Goal: Task Accomplishment & Management: Manage account settings

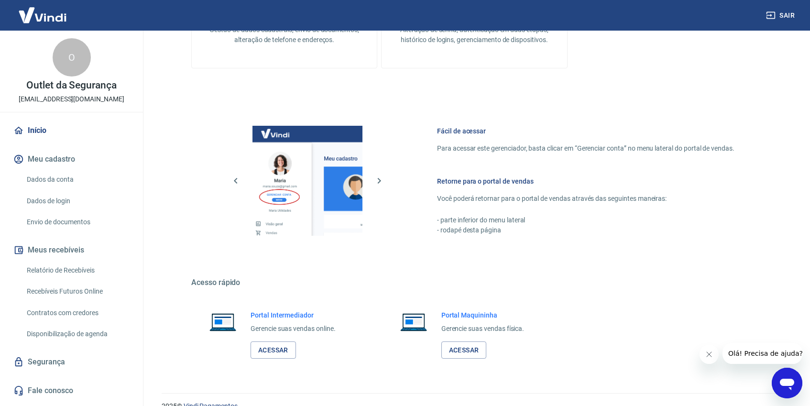
scroll to position [439, 0]
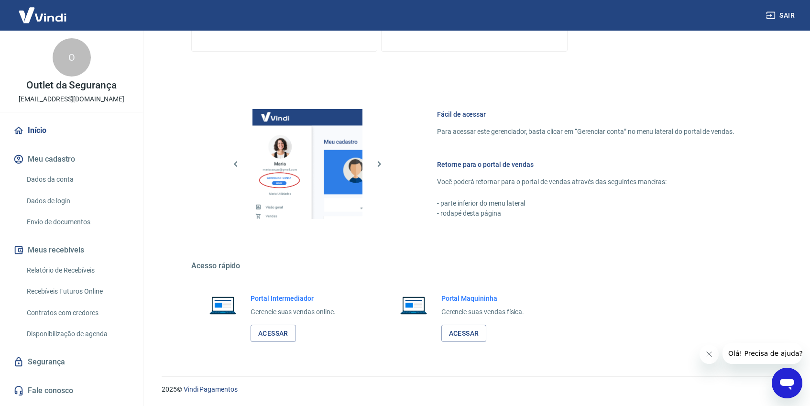
click at [72, 179] on link "Dados da conta" at bounding box center [77, 180] width 109 height 20
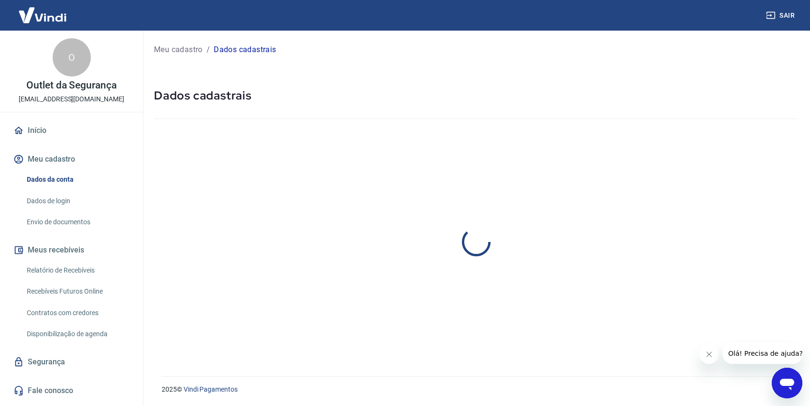
select select "SP"
select select "business"
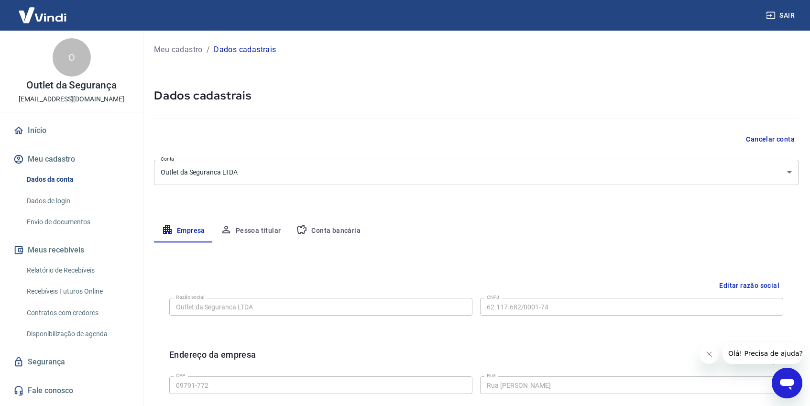
click at [349, 229] on button "Conta bancária" at bounding box center [328, 230] width 80 height 23
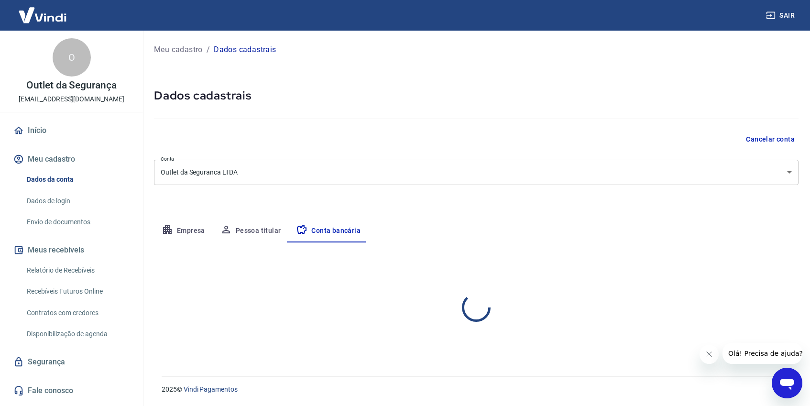
select select "1"
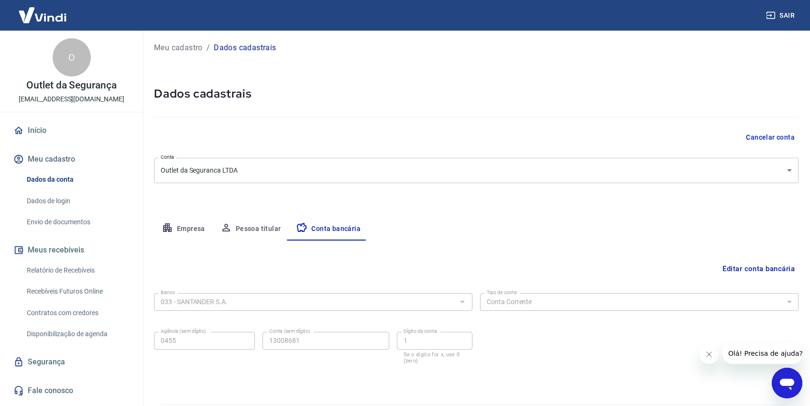
click at [735, 271] on button "Editar conta bancária" at bounding box center [759, 269] width 80 height 18
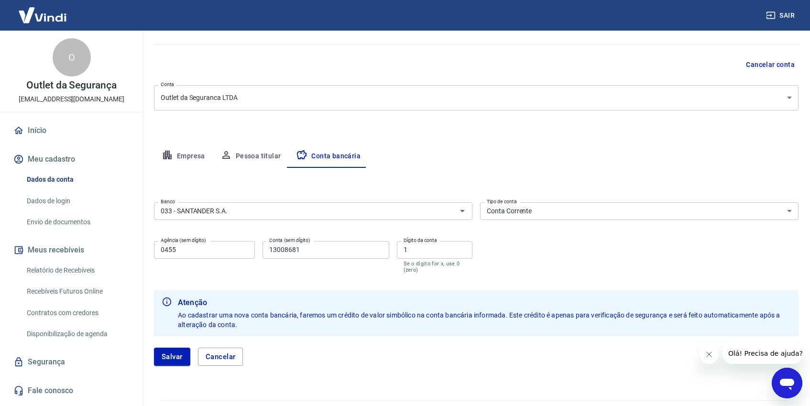
scroll to position [84, 0]
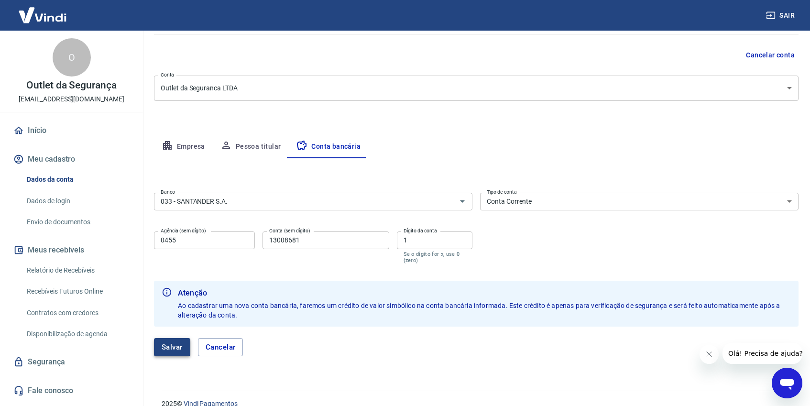
click at [184, 341] on button "Salvar" at bounding box center [172, 347] width 36 height 18
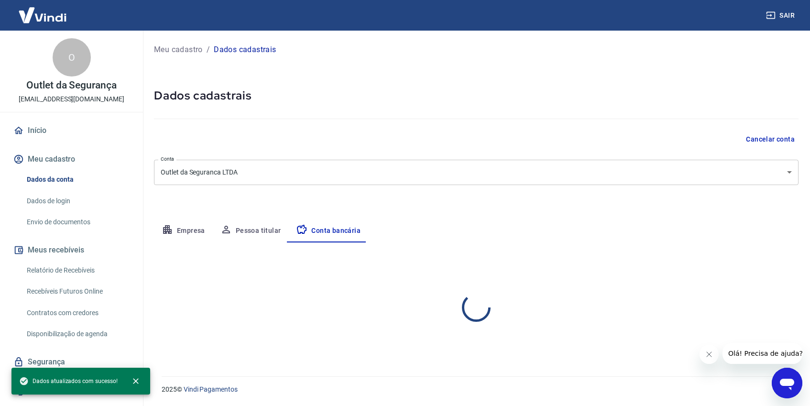
scroll to position [0, 0]
select select "1"
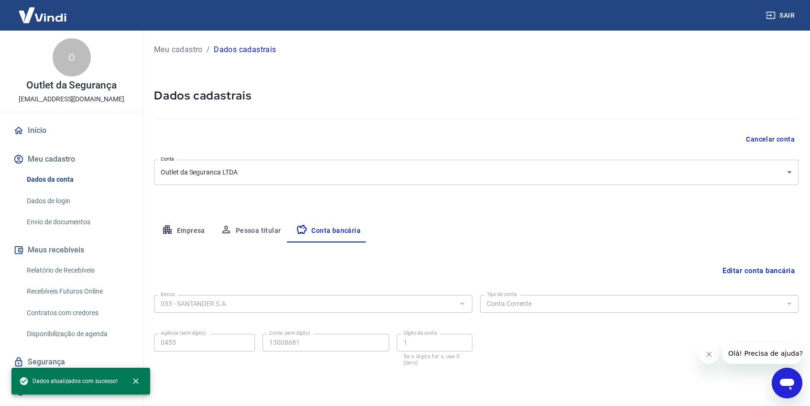
scroll to position [30, 0]
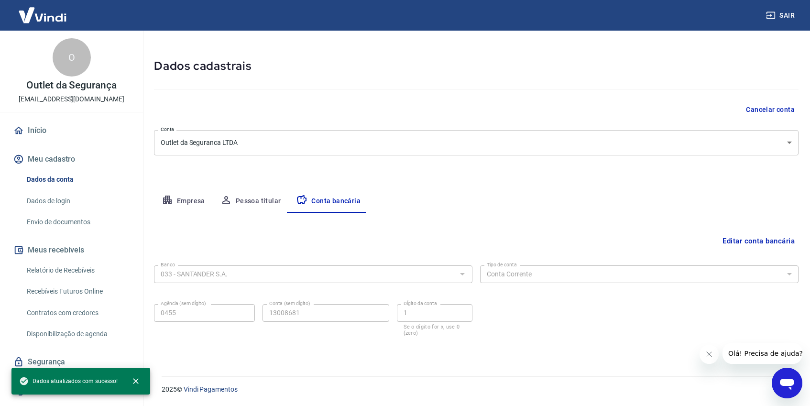
click at [257, 197] on button "Pessoa titular" at bounding box center [251, 201] width 76 height 23
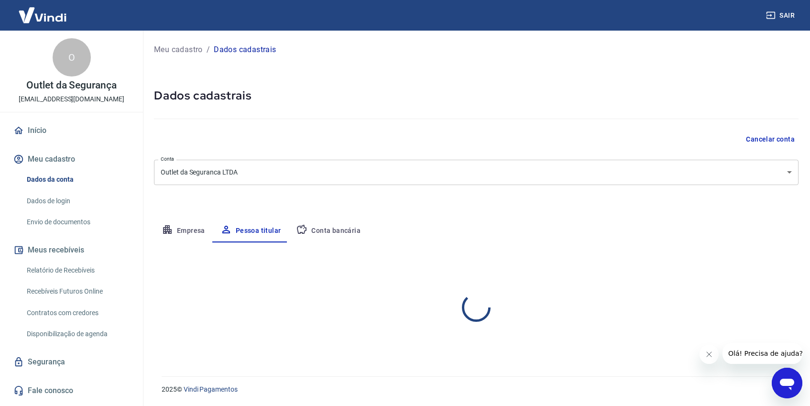
scroll to position [0, 0]
click at [179, 230] on button "Empresa" at bounding box center [183, 230] width 59 height 23
select select "SP"
select select "business"
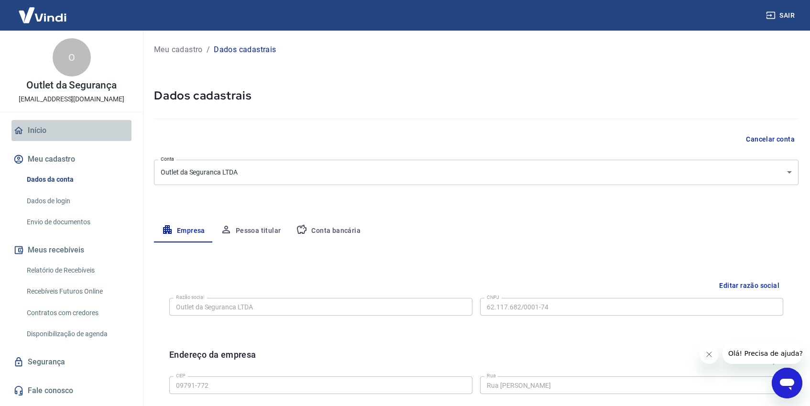
click at [42, 133] on link "Início" at bounding box center [71, 130] width 120 height 21
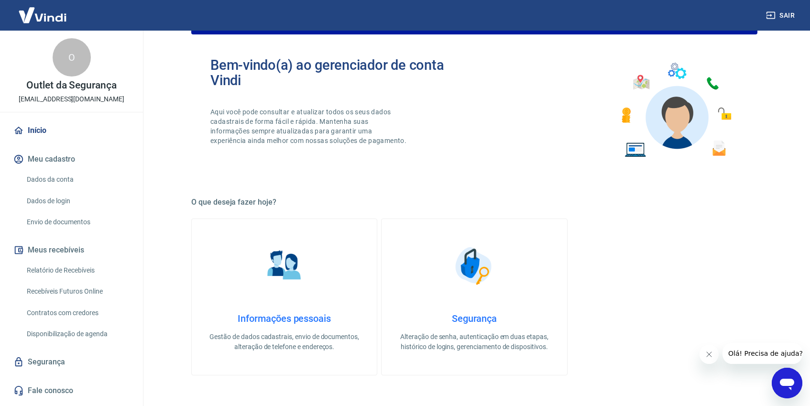
scroll to position [139, 0]
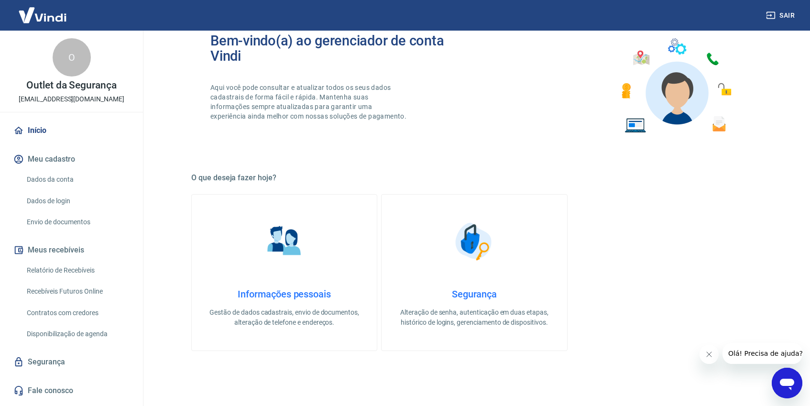
click at [66, 224] on link "Envio de documentos" at bounding box center [77, 222] width 109 height 20
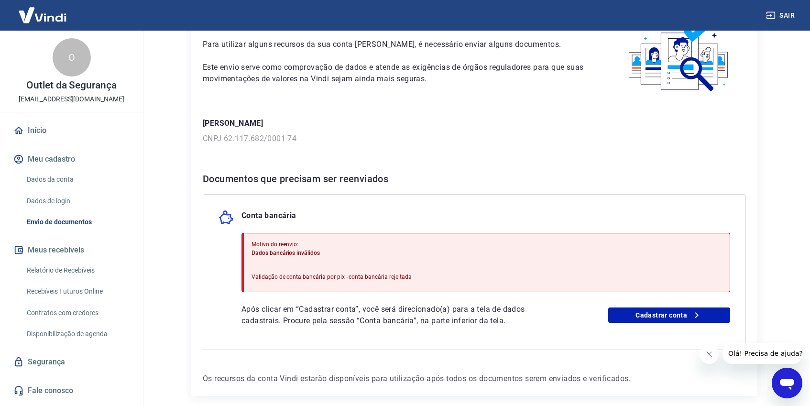
scroll to position [64, 0]
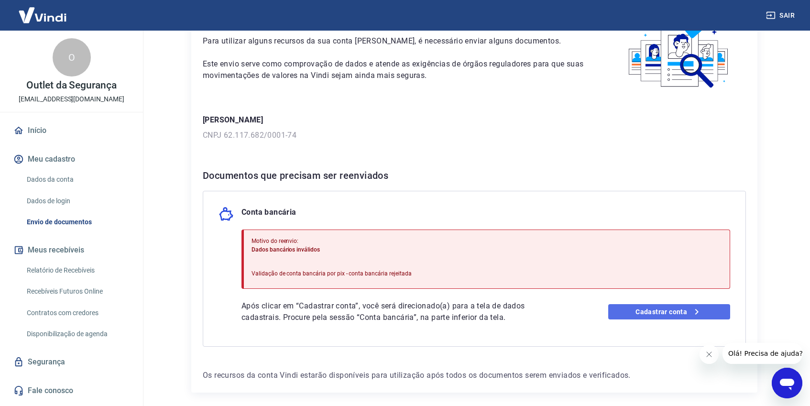
click at [667, 313] on link "Cadastrar conta" at bounding box center [669, 311] width 122 height 15
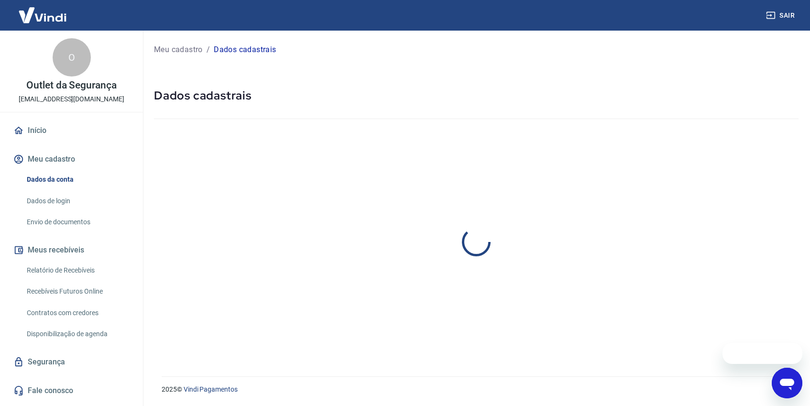
select select "SP"
select select "business"
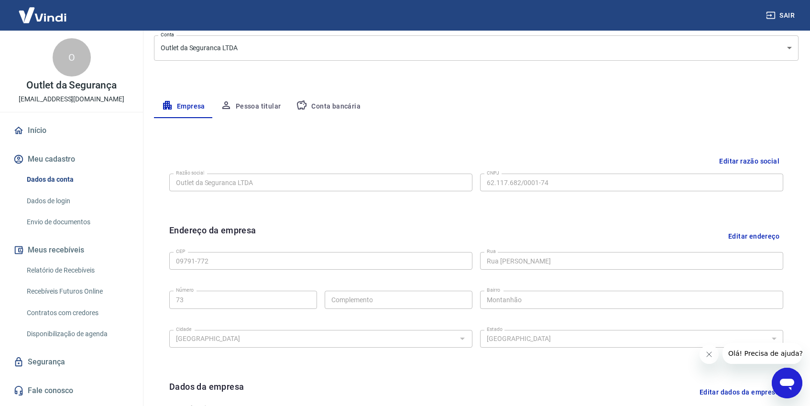
scroll to position [122, 0]
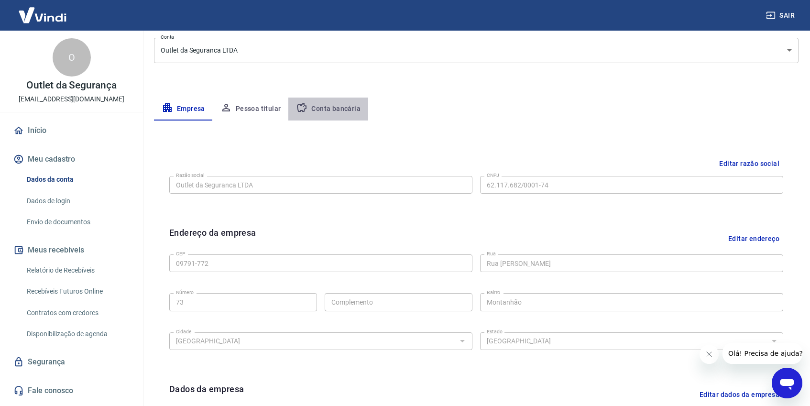
click at [333, 113] on button "Conta bancária" at bounding box center [328, 109] width 80 height 23
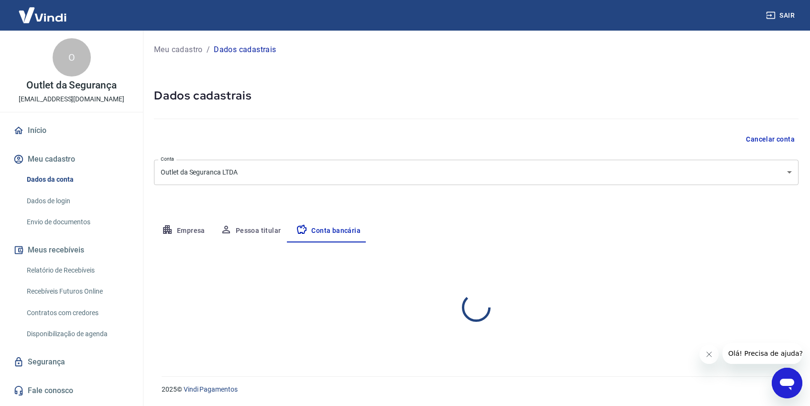
select select "1"
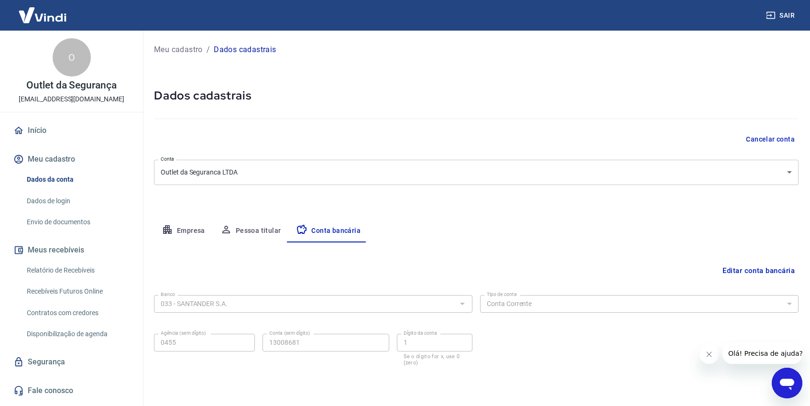
click at [39, 132] on link "Início" at bounding box center [71, 130] width 120 height 21
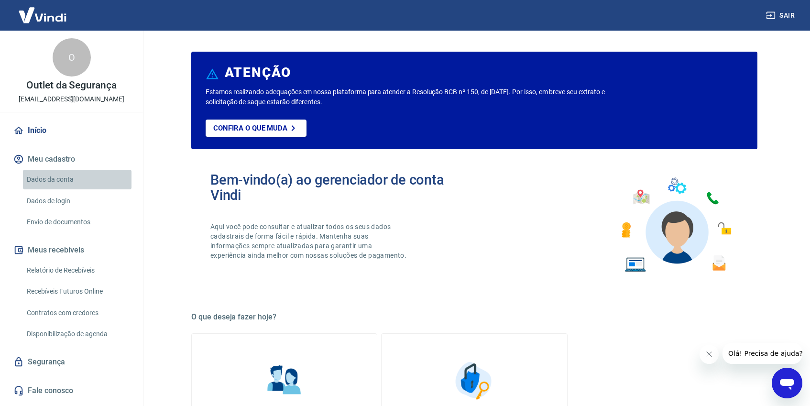
click at [55, 176] on link "Dados da conta" at bounding box center [77, 180] width 109 height 20
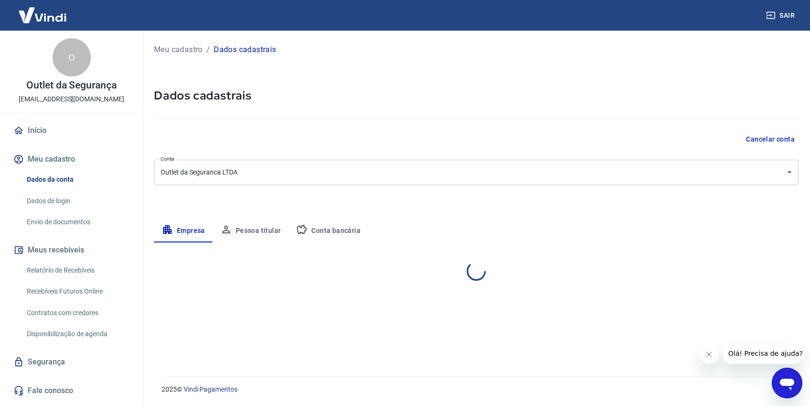
select select "SP"
select select "business"
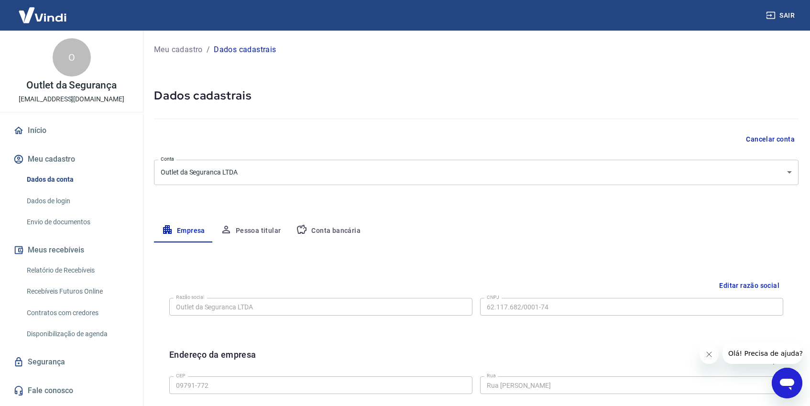
click at [66, 222] on link "Envio de documentos" at bounding box center [77, 222] width 109 height 20
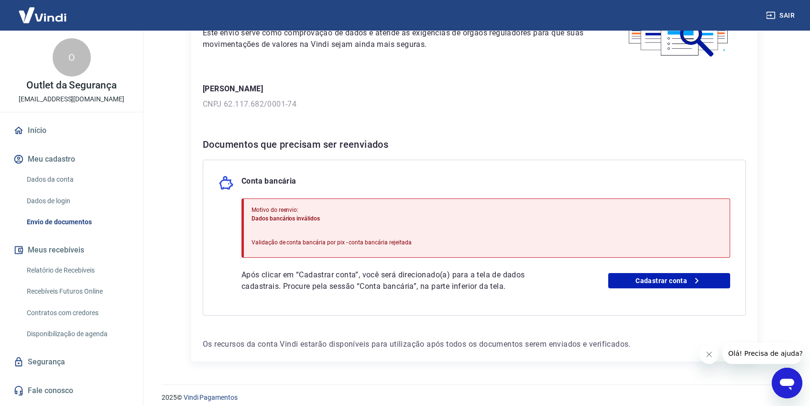
scroll to position [103, 0]
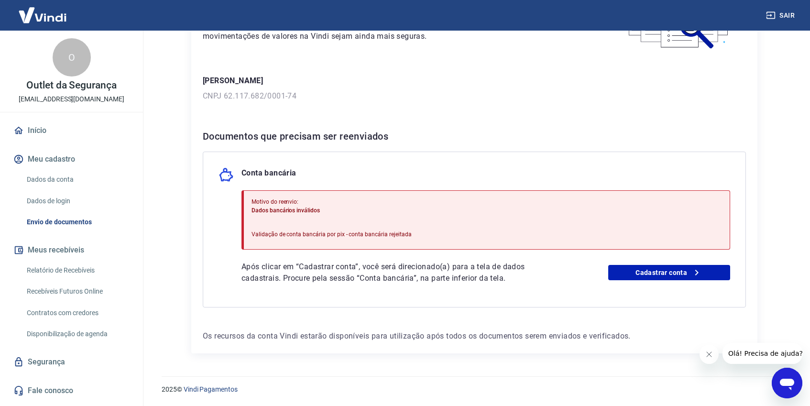
click at [330, 212] on p "Dados bancários inválidos" at bounding box center [332, 210] width 160 height 9
click at [263, 204] on p "Motivo do reenvio:" at bounding box center [332, 201] width 160 height 9
drag, startPoint x: 248, startPoint y: 208, endPoint x: 312, endPoint y: 210, distance: 64.6
click at [312, 210] on div "Motivo do reenvio: Dados bancários inválidos Validação de conta bancária por pi…" at bounding box center [485, 219] width 489 height 59
click at [357, 214] on p "Dados bancários inválidos" at bounding box center [332, 210] width 160 height 9
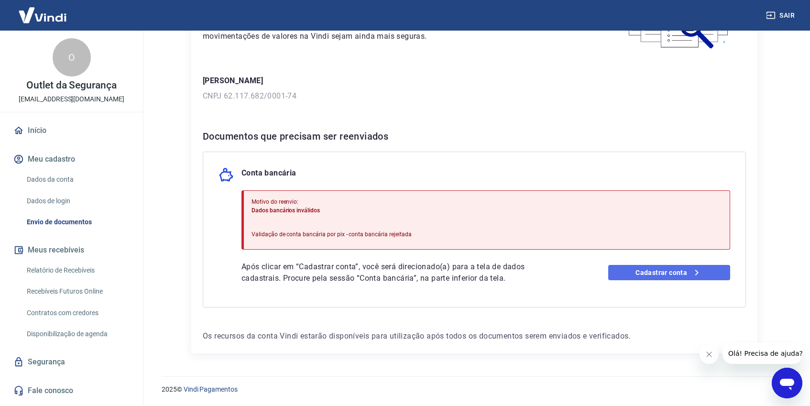
click at [663, 271] on link "Cadastrar conta" at bounding box center [669, 272] width 122 height 15
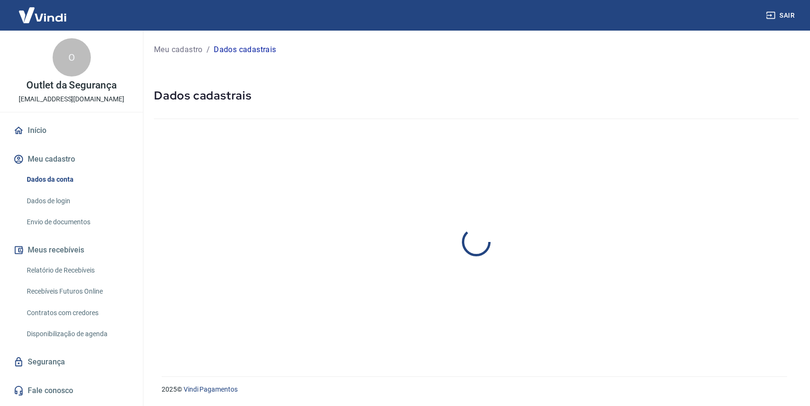
select select "SP"
select select "business"
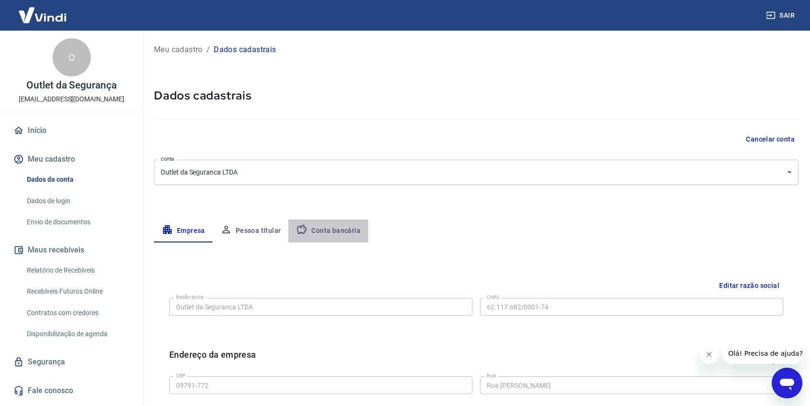
click at [338, 232] on button "Conta bancária" at bounding box center [328, 230] width 80 height 23
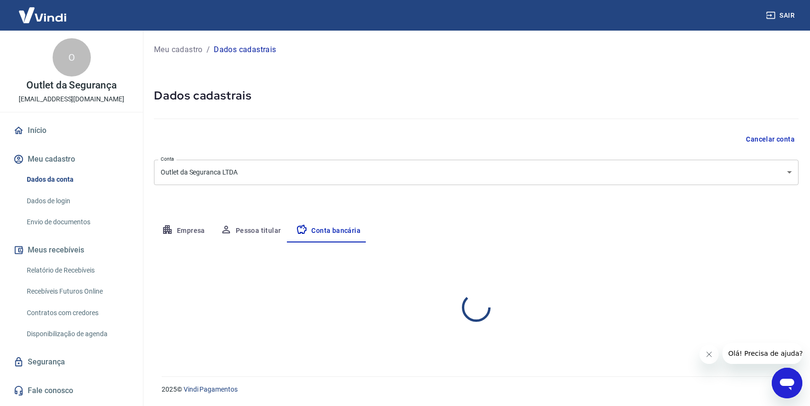
select select "1"
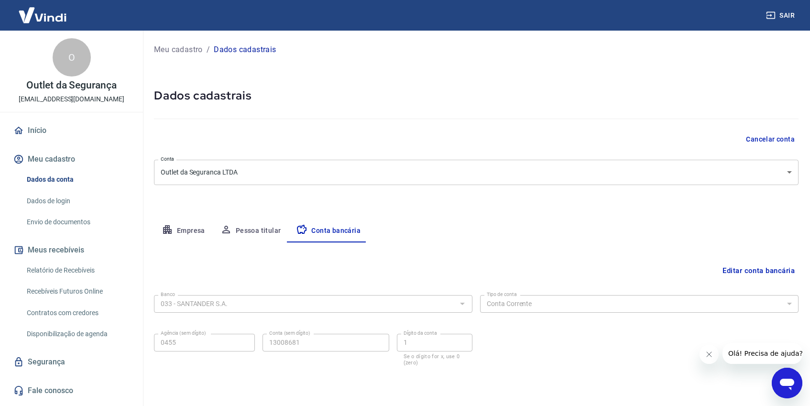
click at [762, 268] on button "Editar conta bancária" at bounding box center [759, 271] width 80 height 18
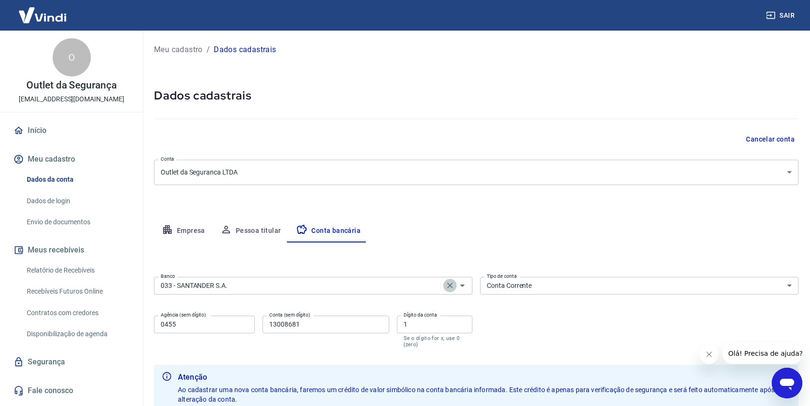
click at [452, 286] on icon "Clear" at bounding box center [450, 286] width 10 height 10
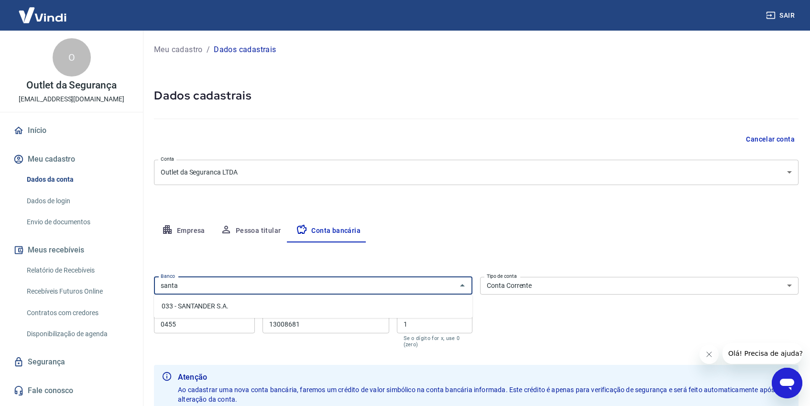
click at [225, 304] on li "033 - SANTANDER S.A." at bounding box center [313, 306] width 318 height 16
type input "033 - SANTANDER S.A."
click at [544, 282] on select "Conta Corrente Conta Poupança" at bounding box center [639, 286] width 318 height 18
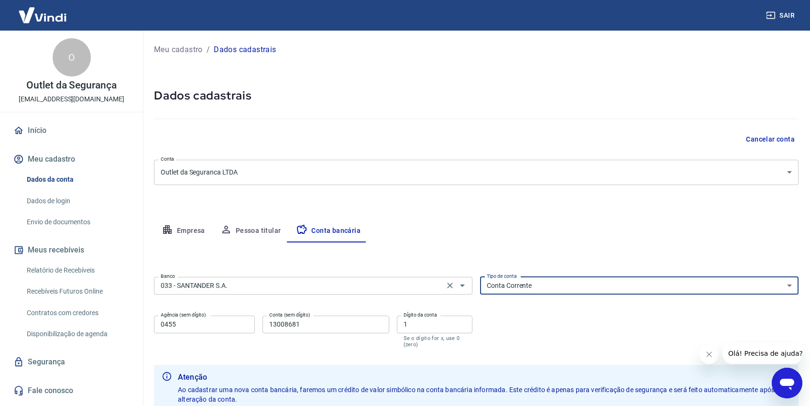
click at [480, 277] on select "Conta Corrente Conta Poupança" at bounding box center [639, 286] width 318 height 18
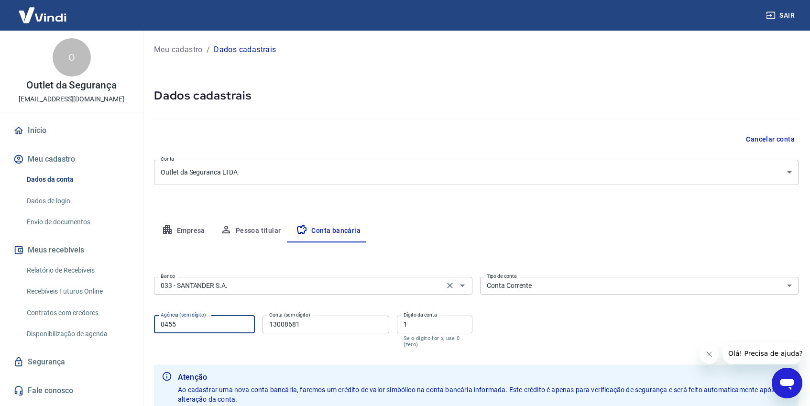
click at [180, 325] on input "0455" at bounding box center [204, 325] width 101 height 18
drag, startPoint x: 183, startPoint y: 324, endPoint x: 132, endPoint y: 318, distance: 52.0
click at [132, 318] on div "Sair O Outlet da Segurança chobbits_2040@yahoo.com.br Início Meu cadastro Dados…" at bounding box center [405, 203] width 810 height 406
type input "0455"
click at [346, 328] on input "13008681" at bounding box center [326, 325] width 126 height 18
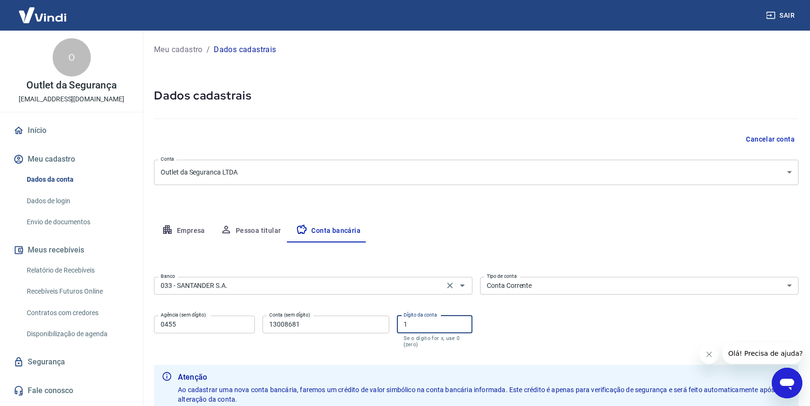
click at [413, 325] on input "1" at bounding box center [435, 325] width 76 height 18
click at [436, 322] on input "1" at bounding box center [435, 325] width 76 height 18
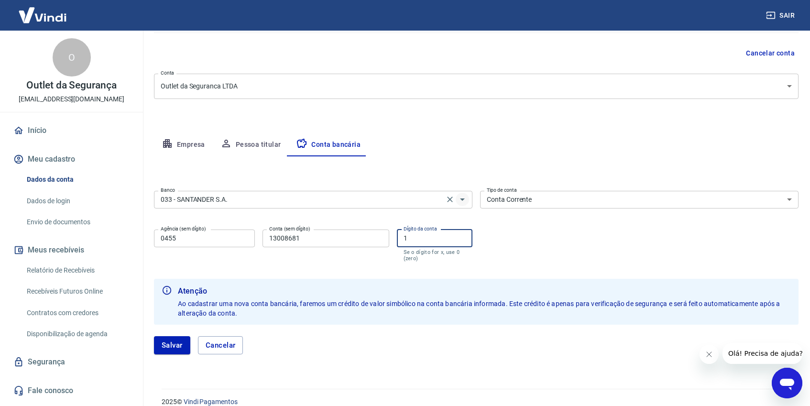
click at [461, 199] on icon "Abrir" at bounding box center [462, 199] width 5 height 2
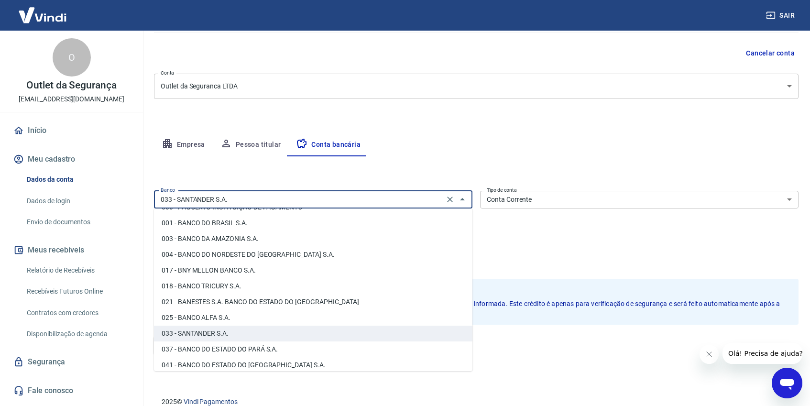
scroll to position [14, 0]
click at [235, 332] on li "033 - SANTANDER S.A." at bounding box center [313, 332] width 318 height 16
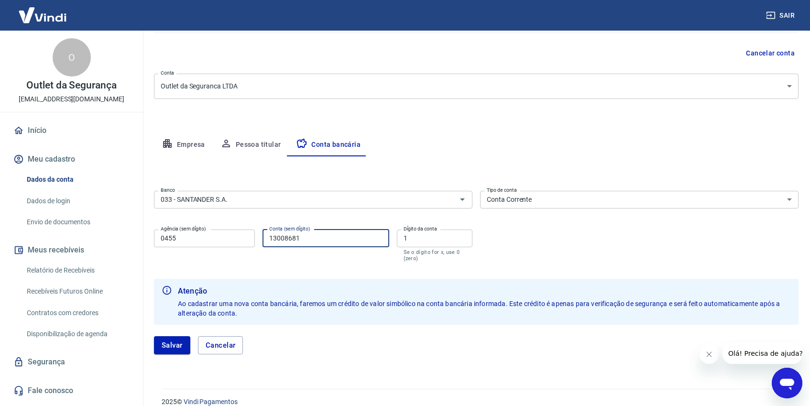
click at [326, 235] on input "13008681" at bounding box center [326, 239] width 126 height 18
click at [172, 345] on button "Salvar" at bounding box center [172, 345] width 36 height 18
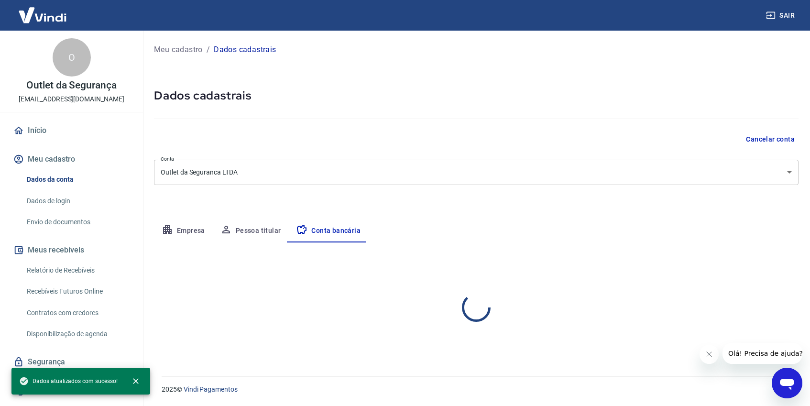
scroll to position [0, 0]
select select "1"
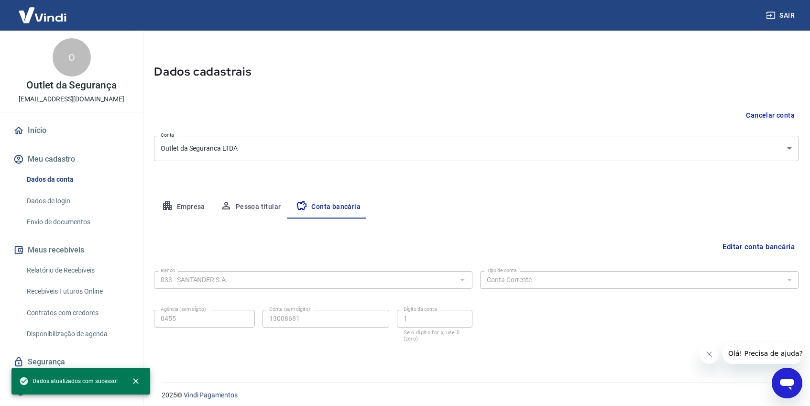
scroll to position [30, 0]
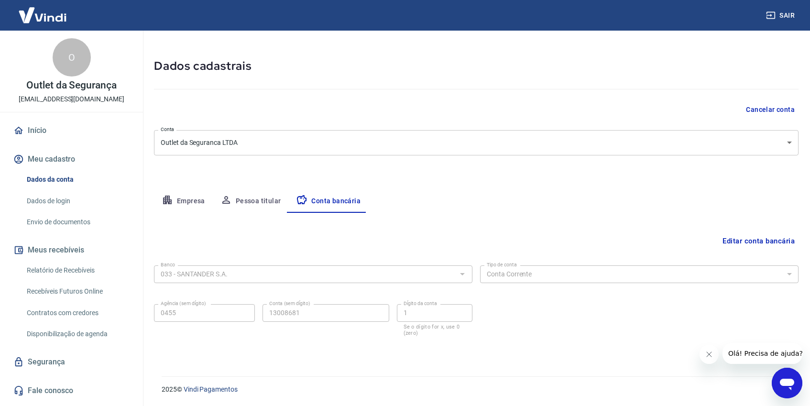
click at [55, 200] on link "Dados de login" at bounding box center [77, 201] width 109 height 20
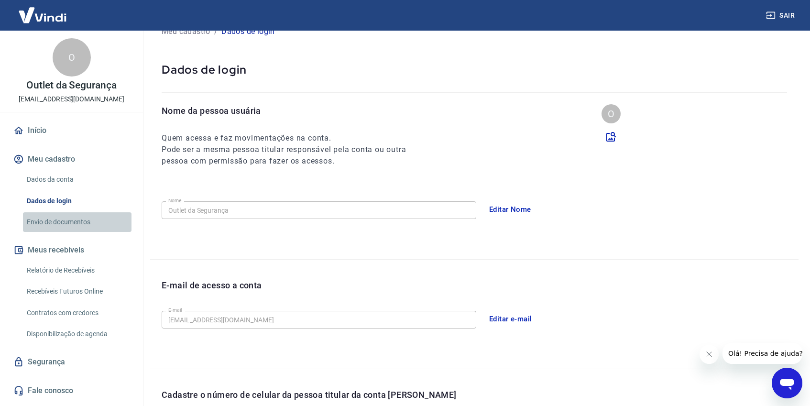
click at [63, 221] on link "Envio de documentos" at bounding box center [77, 222] width 109 height 20
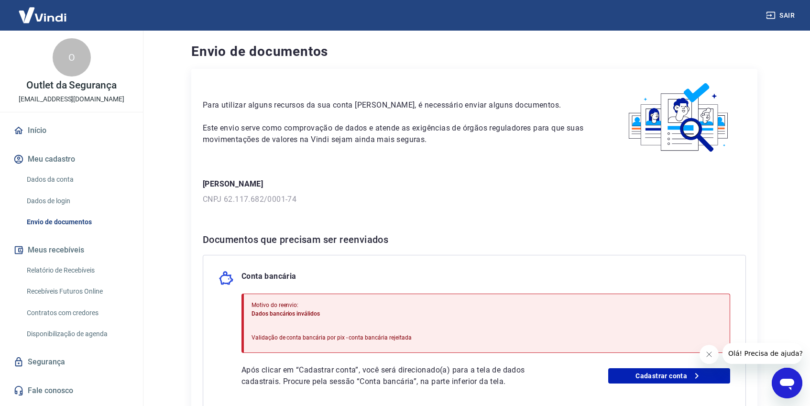
scroll to position [103, 0]
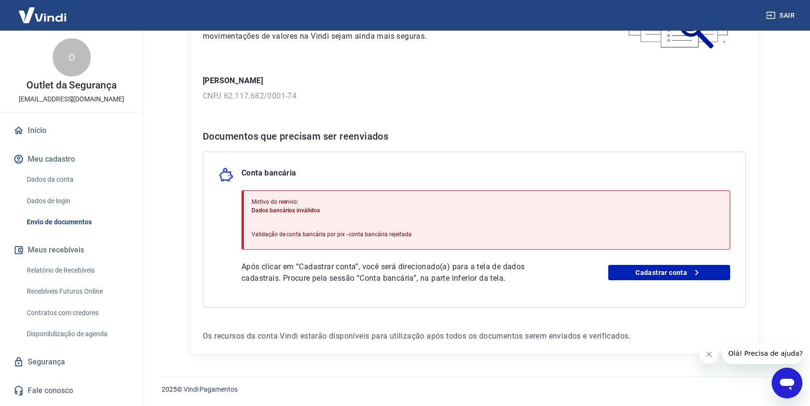
click at [276, 210] on span "Dados bancários inválidos" at bounding box center [286, 210] width 68 height 7
click at [750, 350] on span "Olá! Precisa de ajuda?" at bounding box center [765, 354] width 75 height 8
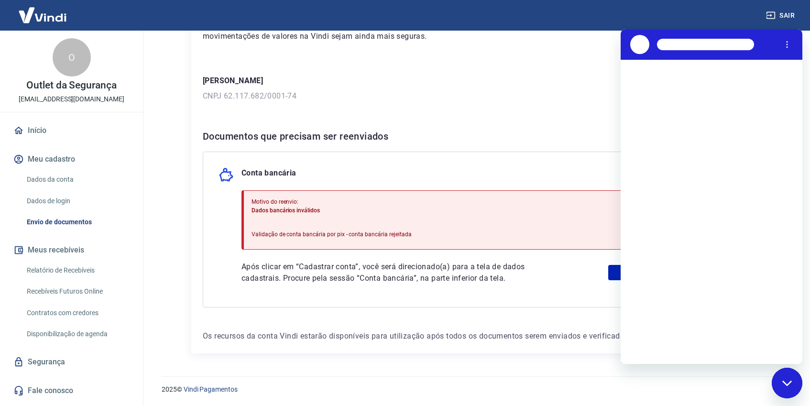
scroll to position [0, 0]
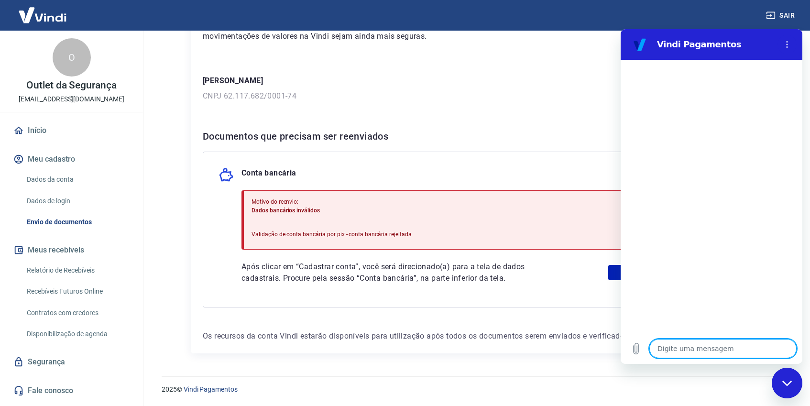
type textarea "x"
type textarea "c"
type textarea "x"
type textarea "ca"
type textarea "x"
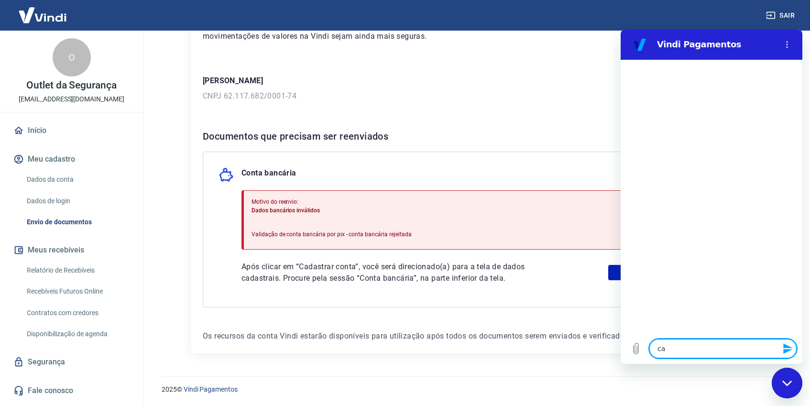
type textarea "cad"
type textarea "x"
type textarea "cada"
type textarea "x"
type textarea "cadas"
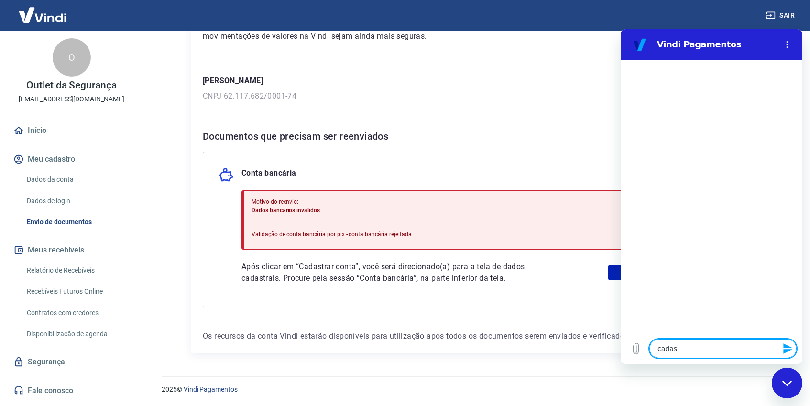
type textarea "x"
type textarea "cadast"
type textarea "x"
type textarea "cadastr"
type textarea "x"
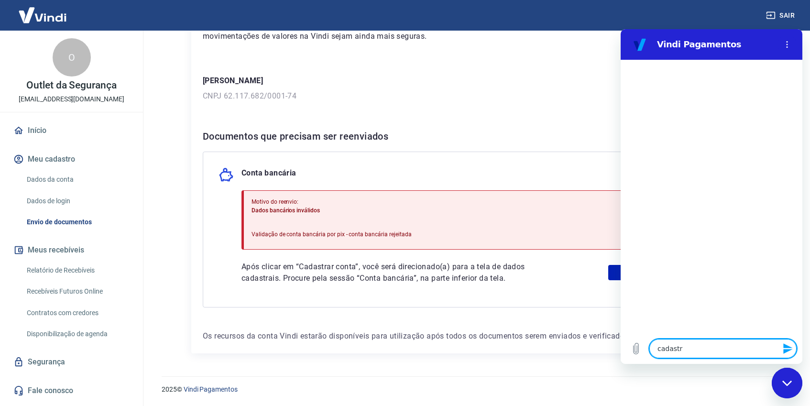
type textarea "cadastra"
type textarea "x"
type textarea "cadastrar"
type textarea "x"
type textarea "cadastrar"
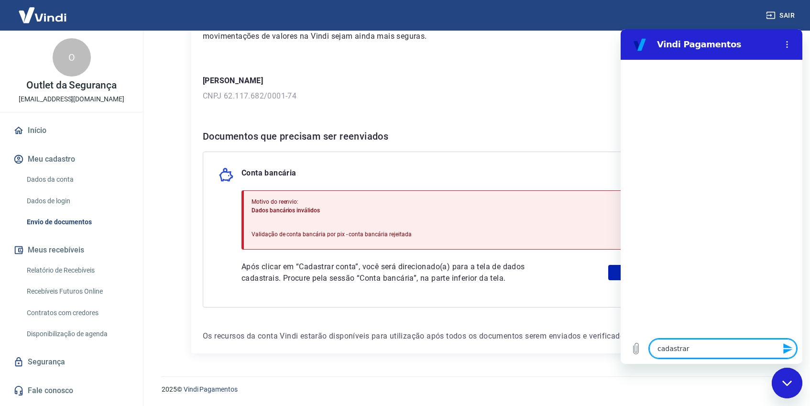
type textarea "x"
type textarea "cadastrar c"
type textarea "x"
type textarea "cadastrar co"
type textarea "x"
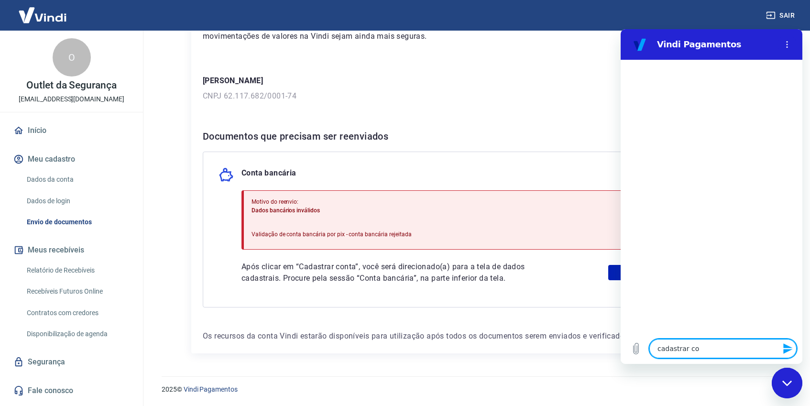
type textarea "cadastrar con"
type textarea "x"
type textarea "cadastrar cont"
type textarea "x"
type textarea "cadastrar conta"
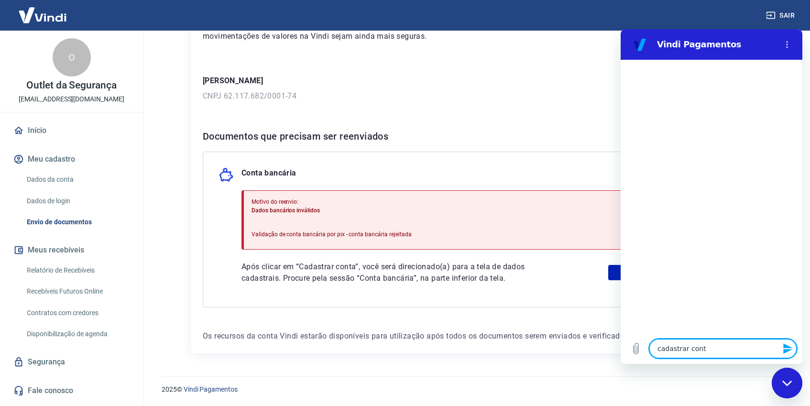
type textarea "x"
click at [658, 350] on textarea "cadastrar conta" at bounding box center [722, 348] width 147 height 19
type textarea "dcadastrar conta"
type textarea "x"
type textarea "dicadastrar conta"
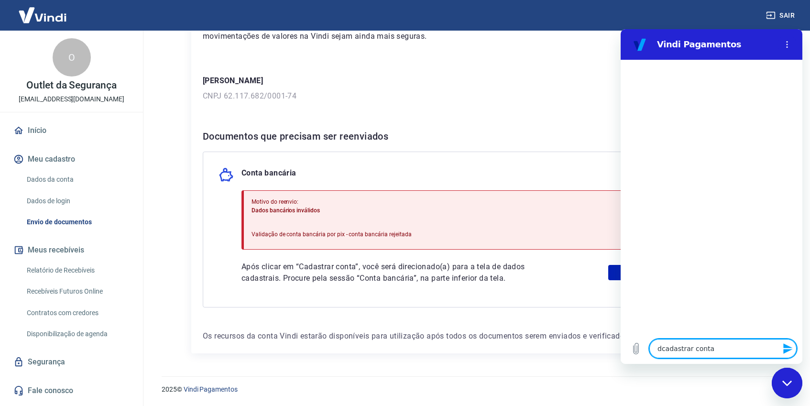
type textarea "x"
type textarea "difcadastrar conta"
type textarea "x"
type textarea "dificadastrar conta"
type textarea "x"
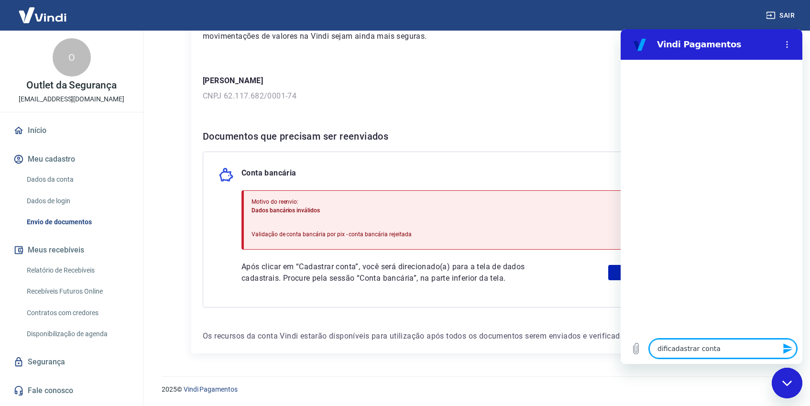
type textarea "dificcadastrar conta"
type textarea "x"
type textarea "dificucadastrar conta"
type textarea "x"
type textarea "dificudcadastrar conta"
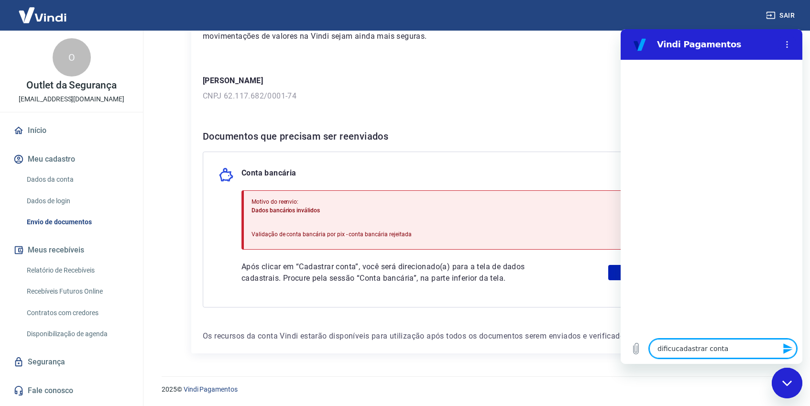
type textarea "x"
type textarea "dificudacadastrar conta"
type textarea "x"
type textarea "dificudcadastrar conta"
type textarea "x"
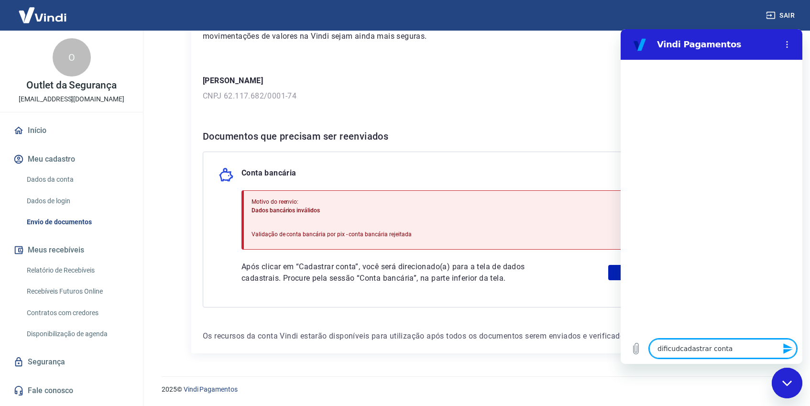
type textarea "dificucadastrar conta"
type textarea "x"
type textarea "dificulcadastrar conta"
type textarea "x"
type textarea "dificuldcadastrar conta"
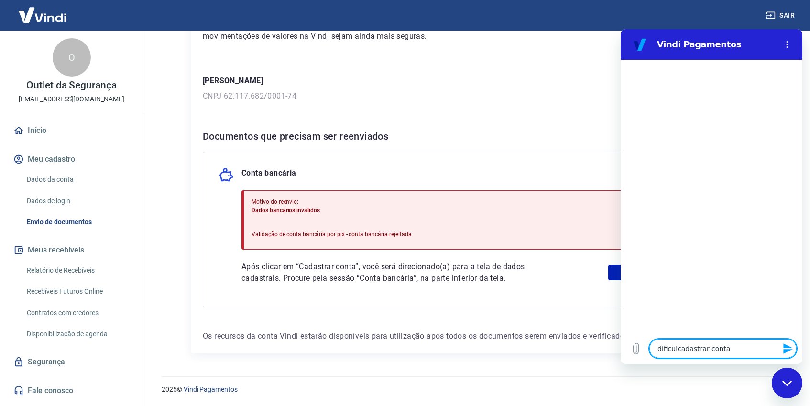
type textarea "x"
type textarea "dificuldacadastrar conta"
type textarea "x"
type textarea "dificuldadcadastrar conta"
type textarea "x"
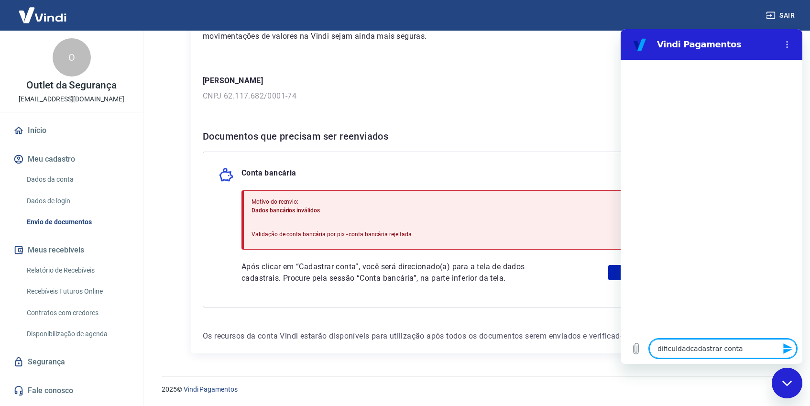
type textarea "dificuldadecadastrar conta"
type textarea "x"
type textarea "dificuldadescadastrar conta"
type textarea "x"
type textarea "dificuldades cadastrar conta"
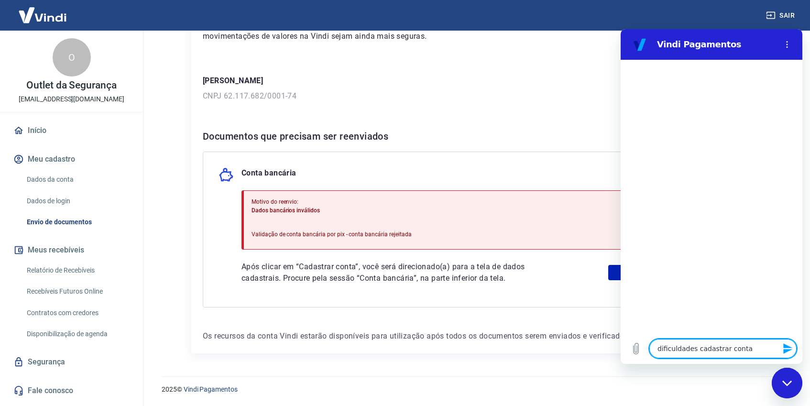
type textarea "x"
type textarea "dificuldades pcadastrar conta"
type textarea "x"
type textarea "dificuldades p/cadastrar conta"
type textarea "x"
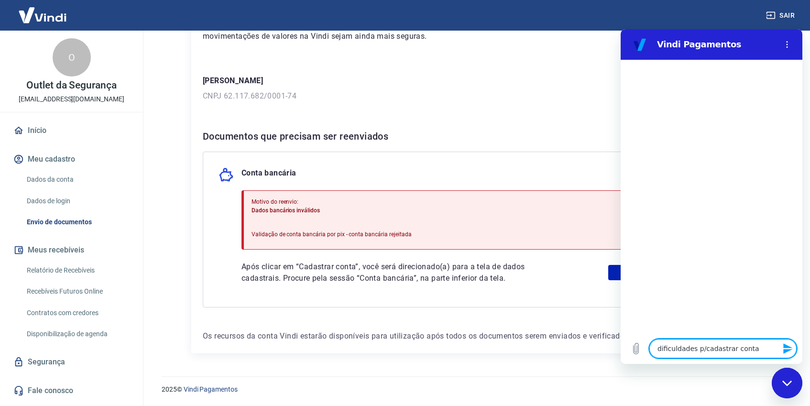
type textarea "dificuldades p/ cadastrar conta"
type textarea "x"
click at [770, 349] on textarea "dificuldades p/ cadastrar conta" at bounding box center [722, 348] width 147 height 19
type textarea "dificuldades p/ cadastrar conta"
type textarea "x"
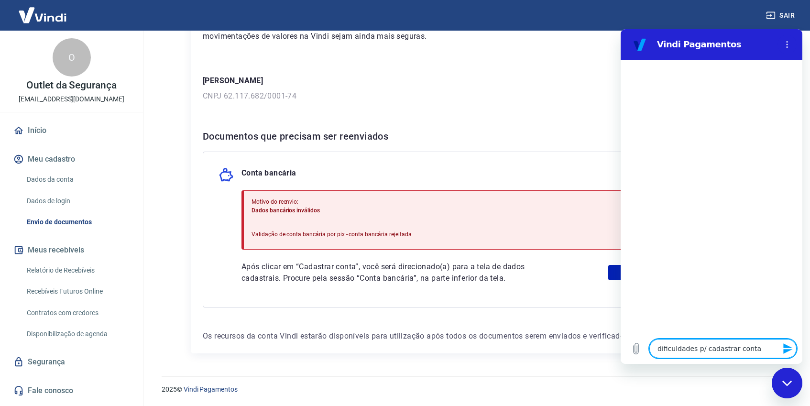
type textarea "dificuldades p/ cadastrar conta b"
type textarea "x"
type textarea "dificuldades p/ cadastrar conta ba"
type textarea "x"
type textarea "dificuldades p/ cadastrar conta ban"
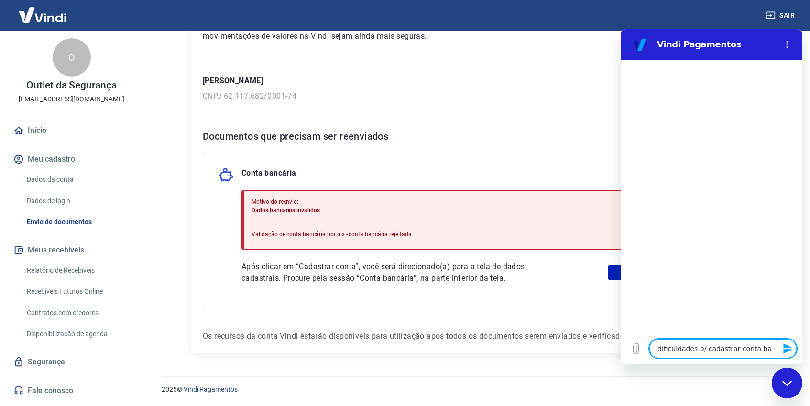
type textarea "x"
type textarea "dificuldades p/ cadastrar conta banc"
type textarea "x"
type textarea "dificuldades p/ cadastrar conta banc'"
type textarea "x"
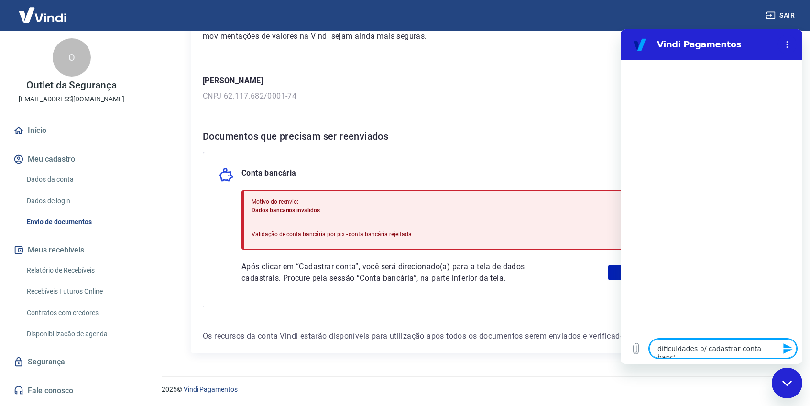
type textarea "dificuldades p/ cadastrar conta bancá"
type textarea "x"
type textarea "dificuldades p/ cadastrar conta bancár"
type textarea "x"
type textarea "dificuldades p/ cadastrar conta bancári"
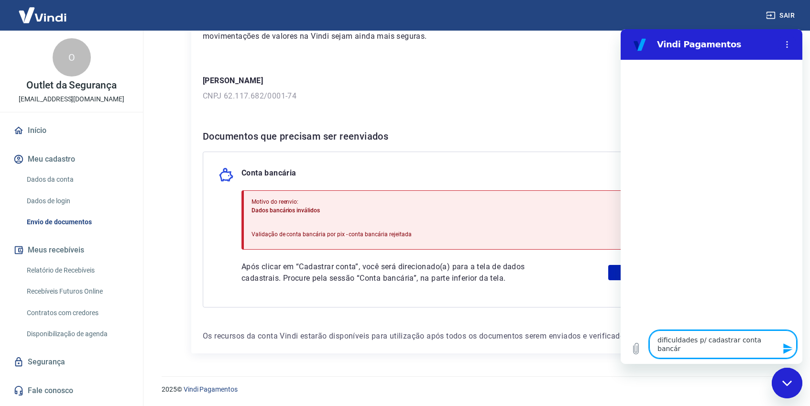
type textarea "x"
type textarea "dificuldades p/ cadastrar conta bancária"
type textarea "x"
type textarea "dificuldades p/ cadastrar conta bancária"
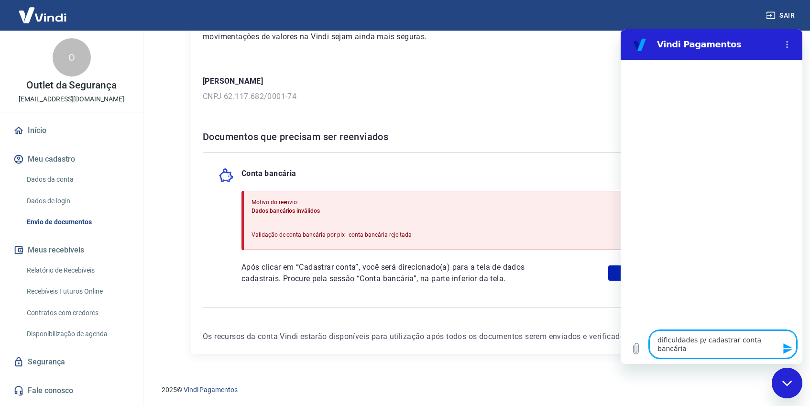
click at [789, 346] on icon "Enviar mensagem" at bounding box center [787, 348] width 11 height 11
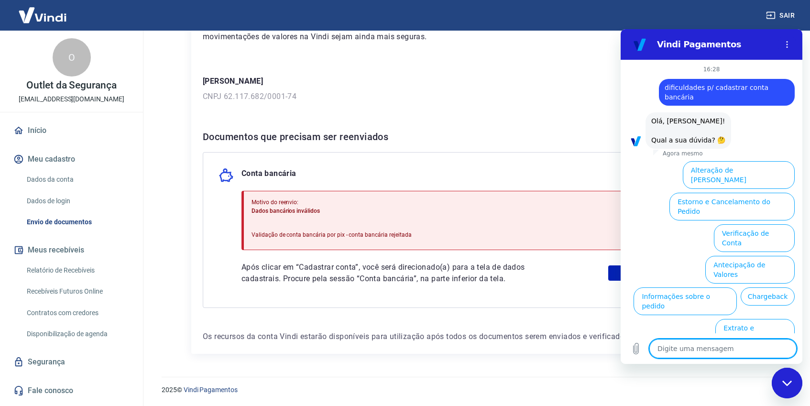
scroll to position [15, 0]
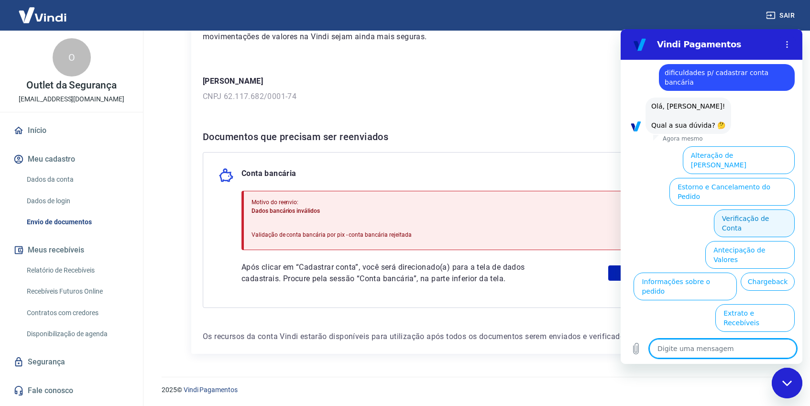
click at [758, 209] on button "Verificação de Conta" at bounding box center [754, 223] width 81 height 28
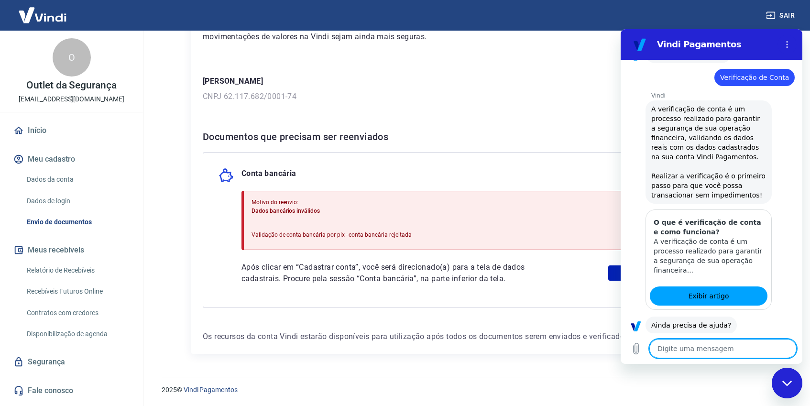
scroll to position [110, 0]
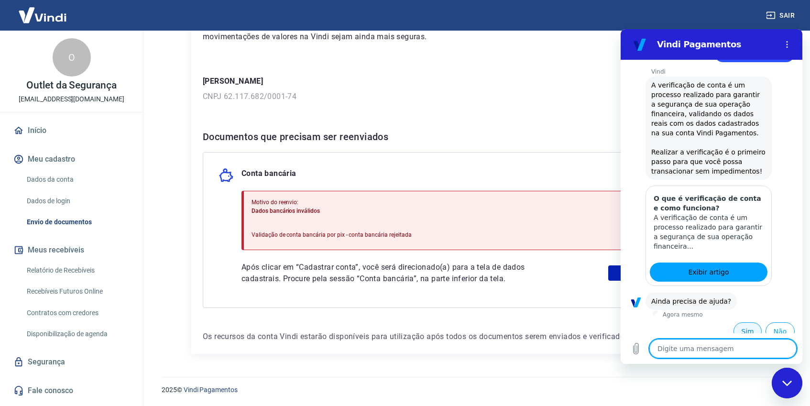
click at [746, 327] on button "Sim" at bounding box center [748, 331] width 28 height 18
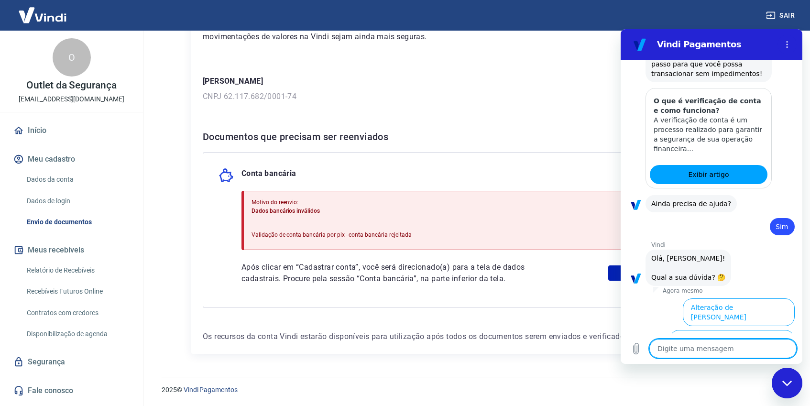
scroll to position [203, 0]
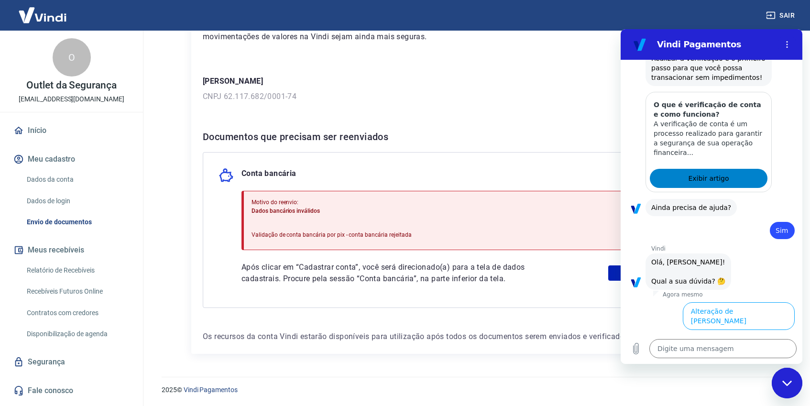
click at [681, 169] on link "Exibir artigo" at bounding box center [709, 178] width 118 height 19
type textarea "x"
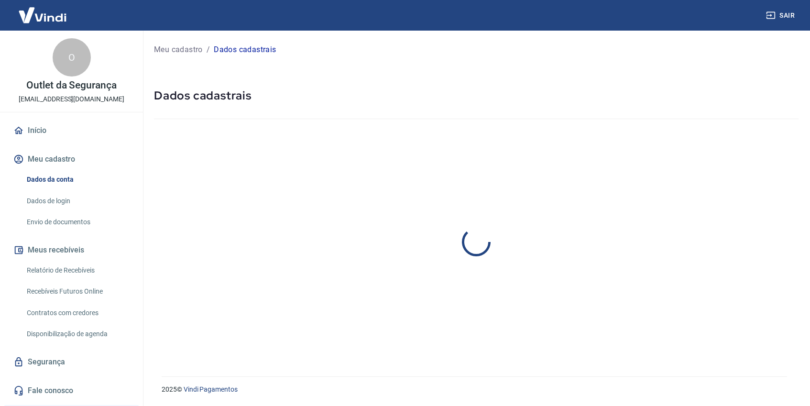
select select "SP"
select select "business"
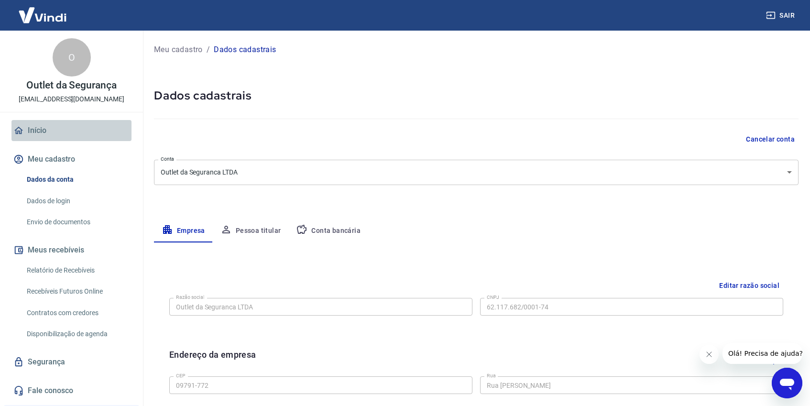
click at [51, 136] on link "Início" at bounding box center [71, 130] width 120 height 21
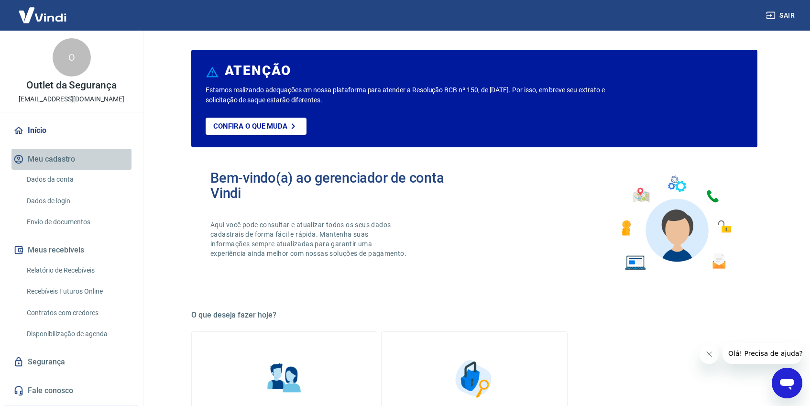
click at [54, 157] on button "Meu cadastro" at bounding box center [71, 159] width 120 height 21
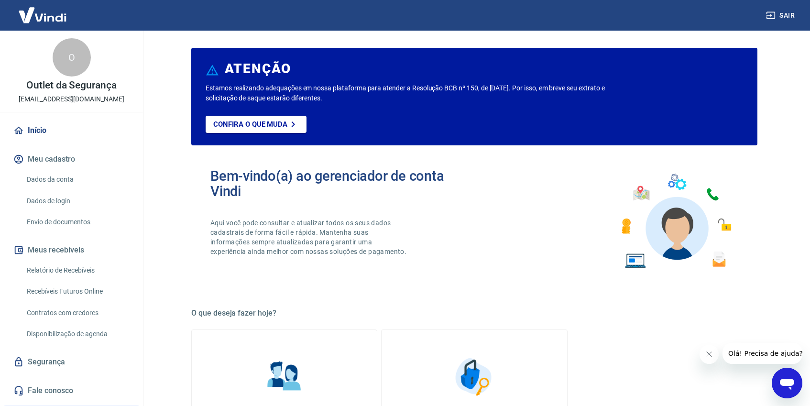
scroll to position [7, 0]
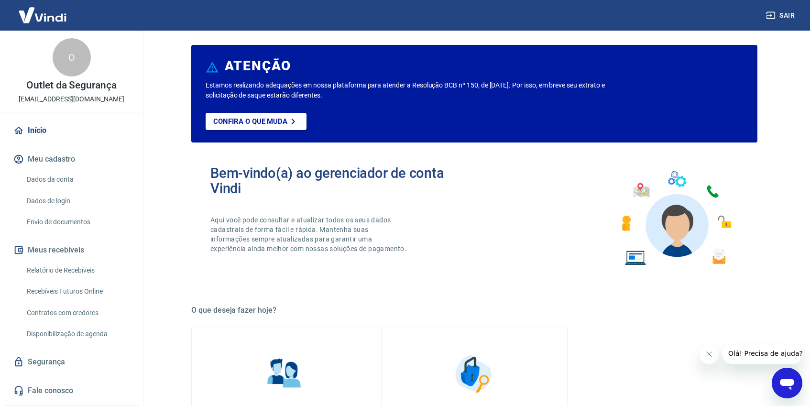
click at [63, 176] on link "Dados da conta" at bounding box center [77, 180] width 109 height 20
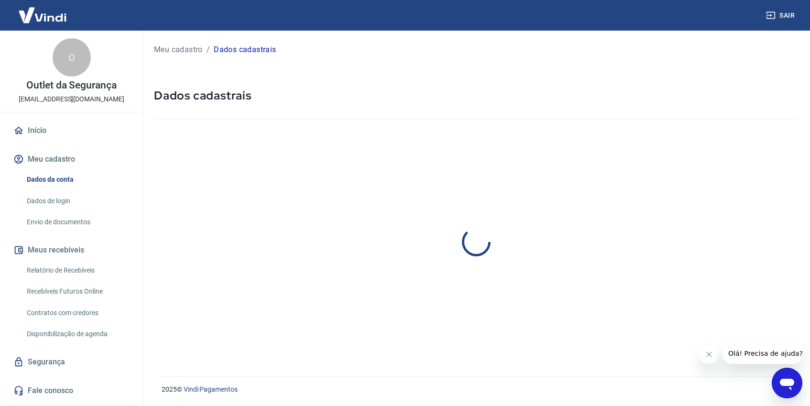
select select "SP"
select select "business"
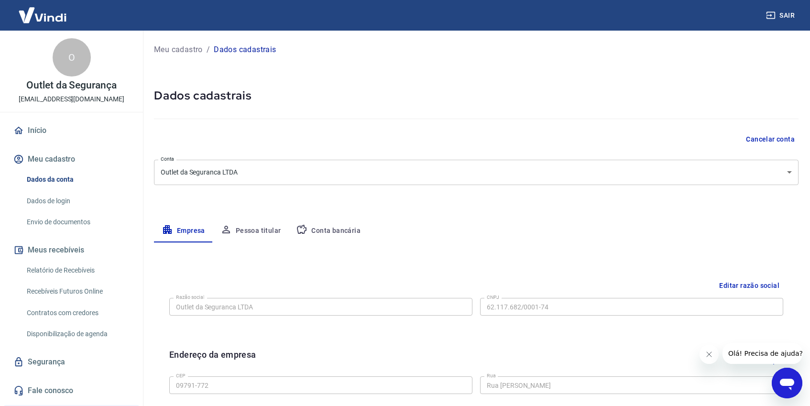
scroll to position [1, 0]
click at [249, 225] on button "Pessoa titular" at bounding box center [251, 229] width 76 height 23
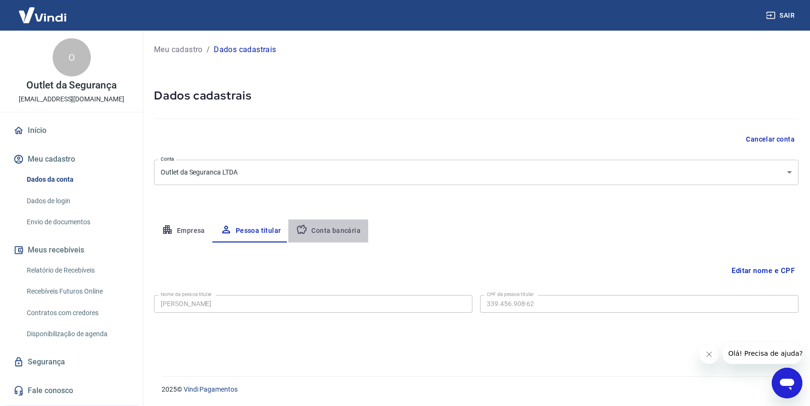
click at [329, 229] on button "Conta bancária" at bounding box center [328, 230] width 80 height 23
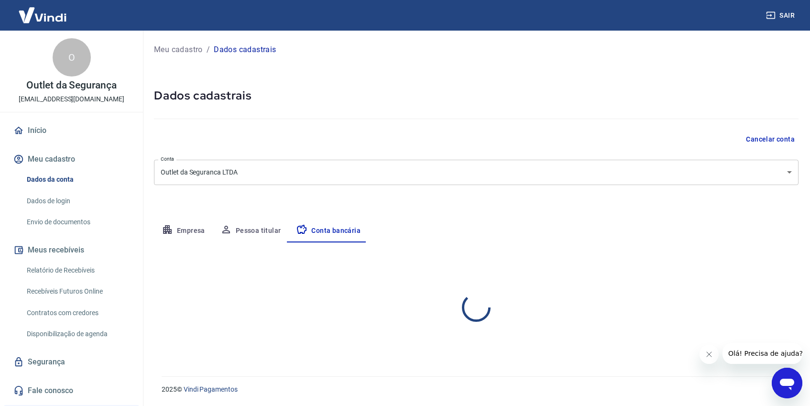
select select "1"
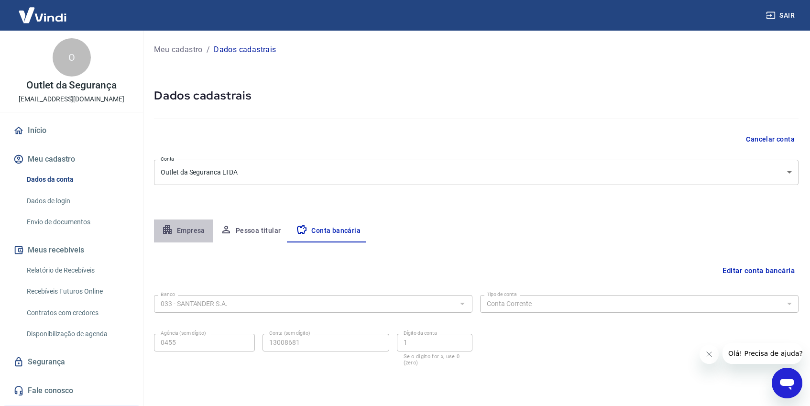
click at [196, 226] on button "Empresa" at bounding box center [183, 230] width 59 height 23
select select "SP"
select select "business"
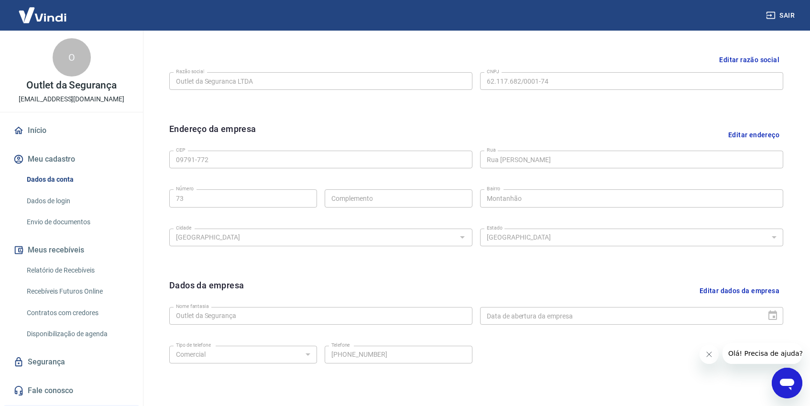
scroll to position [263, 0]
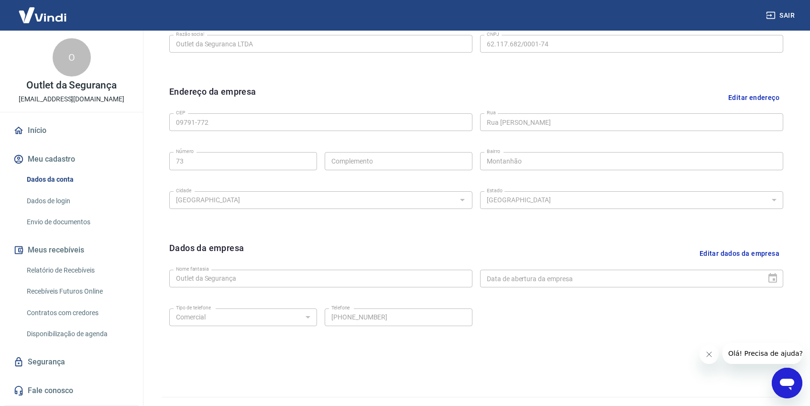
click at [749, 250] on button "Editar dados da empresa" at bounding box center [740, 253] width 88 height 24
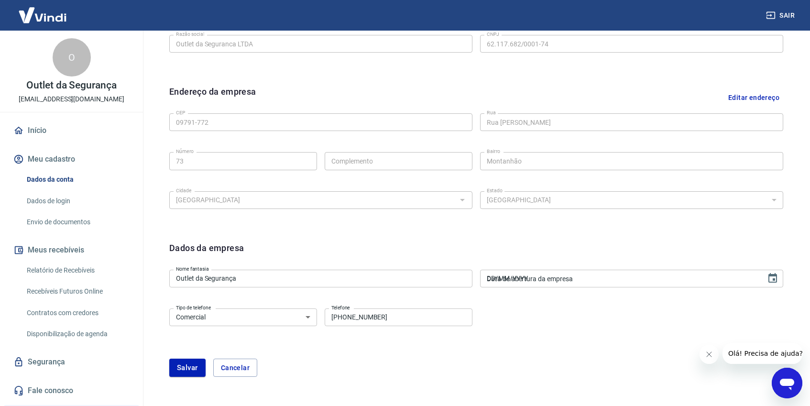
click at [557, 277] on input "DD/MM/YYYY" at bounding box center [619, 279] width 279 height 18
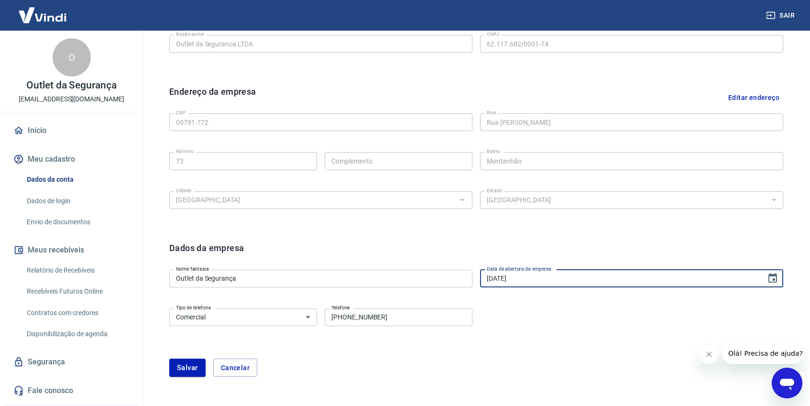
type input "07/08/2025"
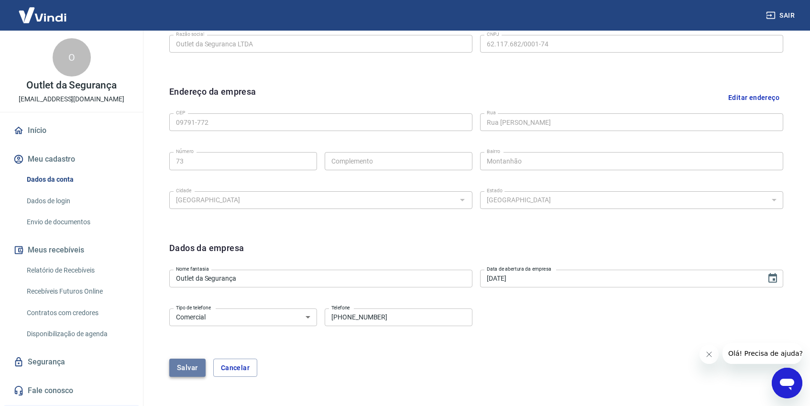
click at [179, 369] on button "Salvar" at bounding box center [187, 368] width 36 height 18
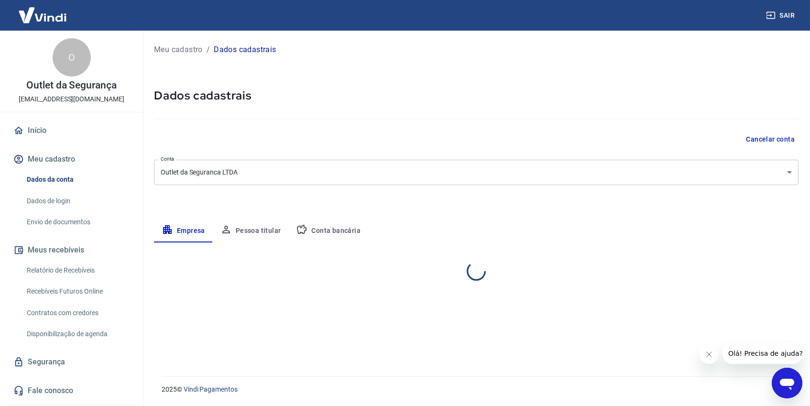
select select "SP"
select select "business"
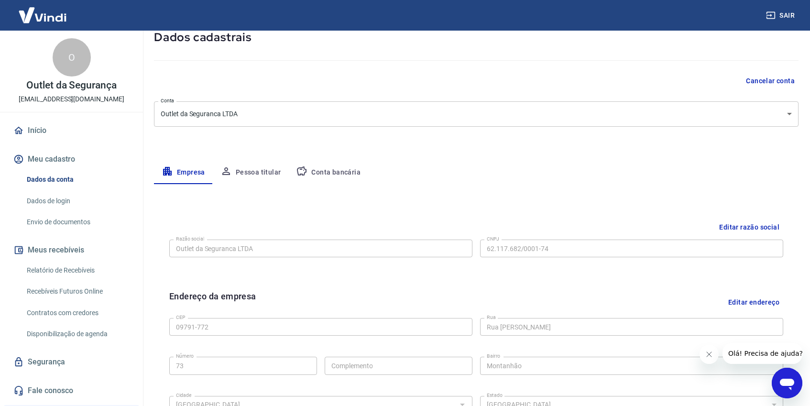
scroll to position [48, 0]
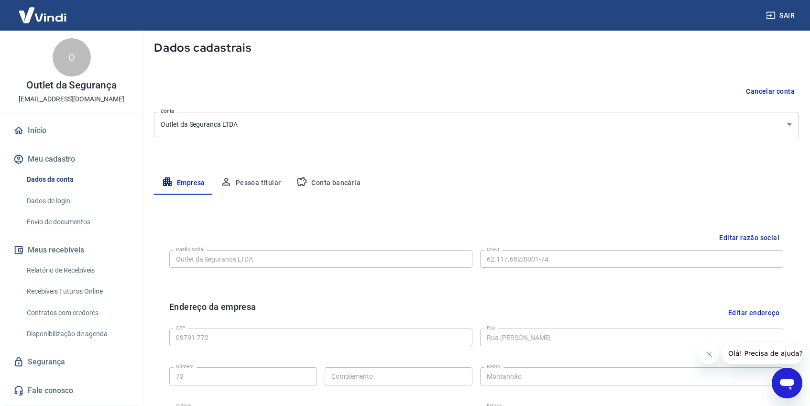
click at [252, 183] on button "Pessoa titular" at bounding box center [251, 183] width 76 height 23
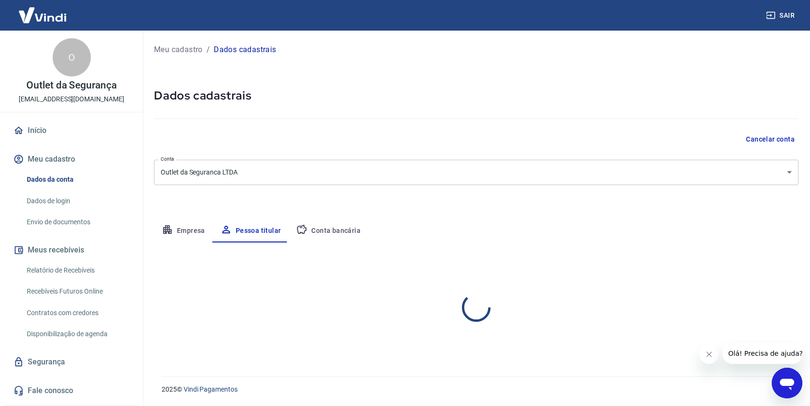
scroll to position [0, 0]
click at [328, 235] on button "Conta bancária" at bounding box center [328, 230] width 80 height 23
select select "1"
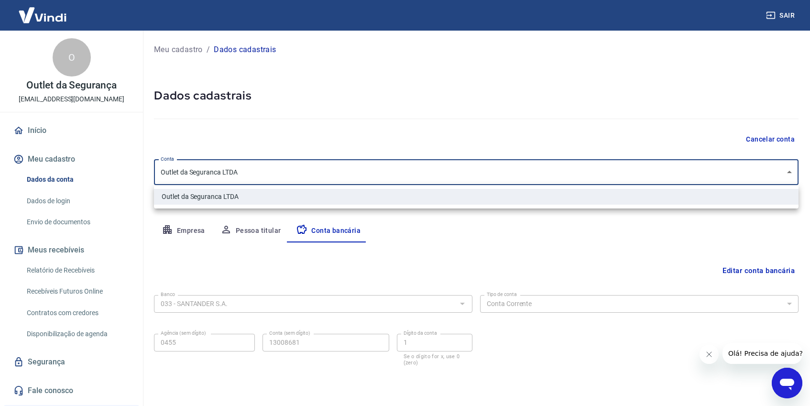
click at [789, 168] on body "Sair O Outlet da Segurança chobbits_2040@yahoo.com.br Início Meu cadastro Dados…" at bounding box center [405, 203] width 810 height 406
click at [243, 197] on li "Outlet da Seguranca LTDA" at bounding box center [476, 197] width 645 height 16
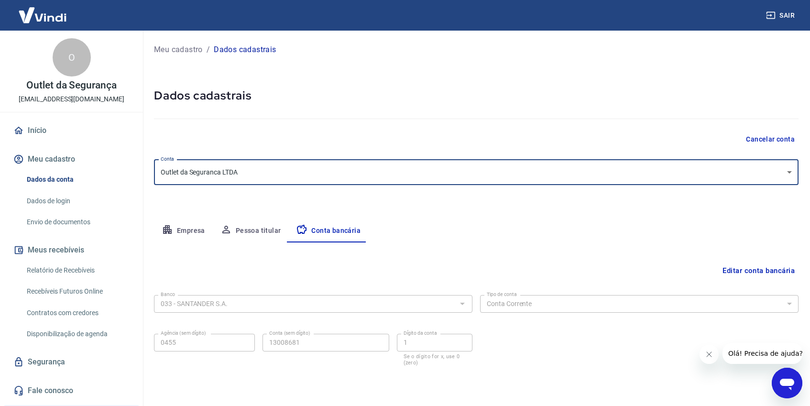
click at [308, 210] on div "Meu cadastro / Dados cadastrais Dados cadastrais Cancelar conta Conta Outlet da…" at bounding box center [477, 213] width 668 height 364
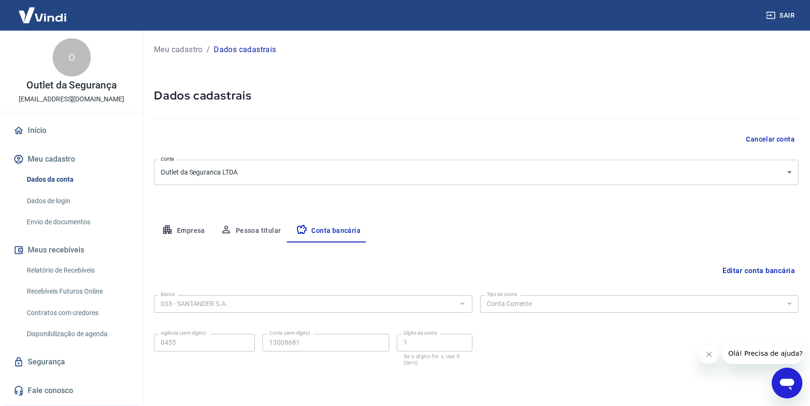
scroll to position [30, 0]
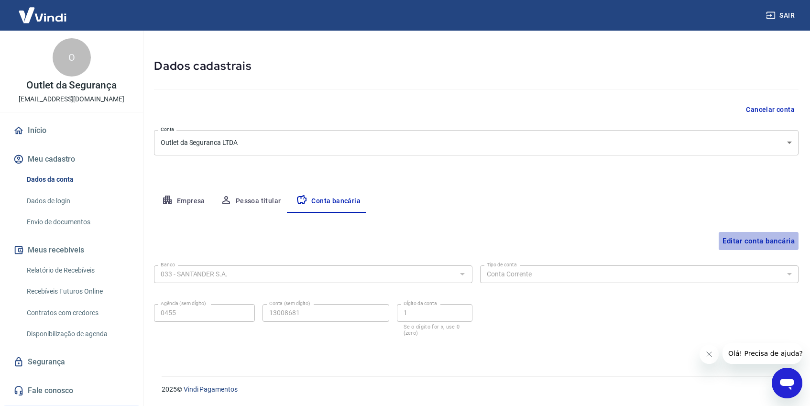
click at [747, 236] on button "Editar conta bancária" at bounding box center [759, 241] width 80 height 18
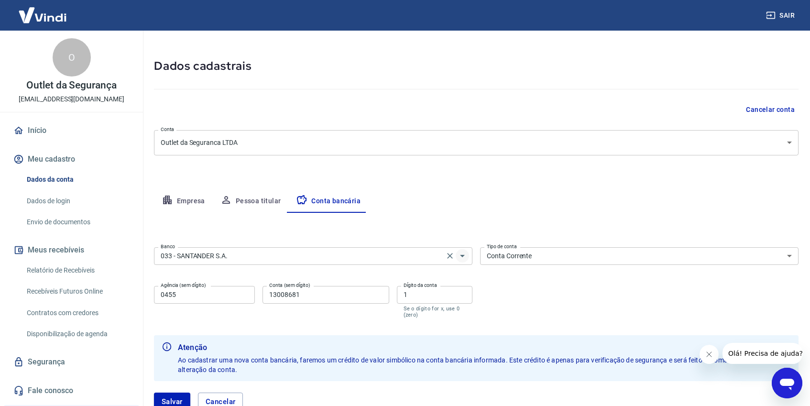
click at [460, 256] on icon "Abrir" at bounding box center [462, 255] width 11 height 11
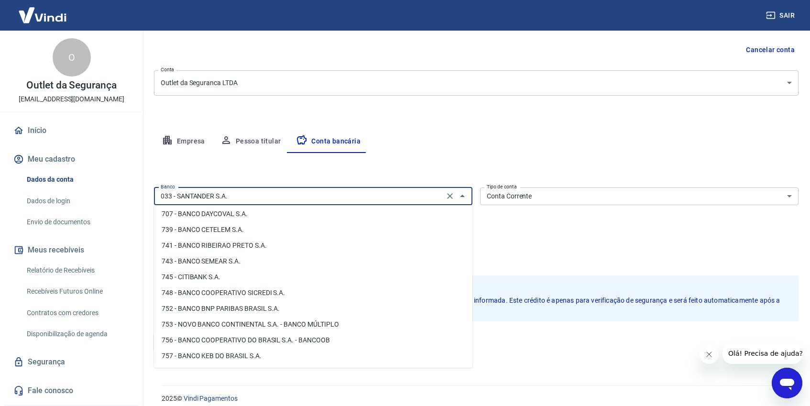
scroll to position [88, 0]
click at [279, 200] on input "033 - SANTANDER S.A." at bounding box center [299, 198] width 285 height 12
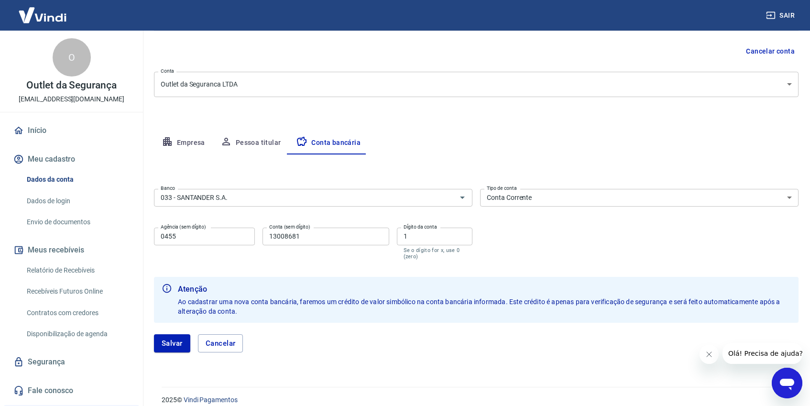
click at [443, 165] on div "Editar conta bancária Banco 033 - SANTANDER S.A. Banco Tipo de conta Conta Corr…" at bounding box center [476, 258] width 645 height 209
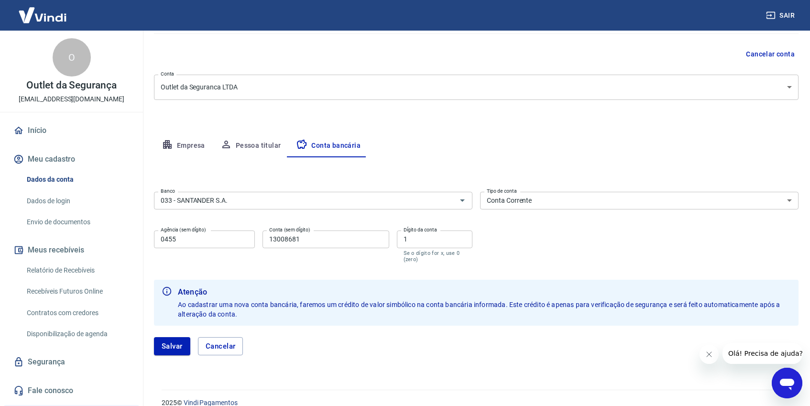
click at [235, 237] on input "0455" at bounding box center [204, 239] width 101 height 18
click at [179, 344] on button "Salvar" at bounding box center [172, 346] width 36 height 18
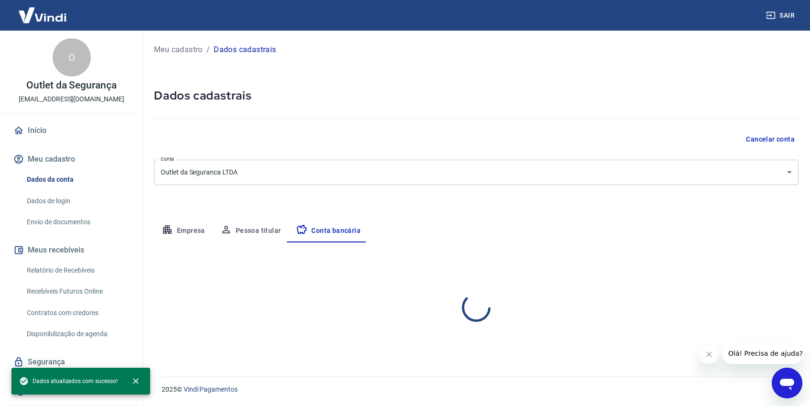
scroll to position [0, 0]
select select "1"
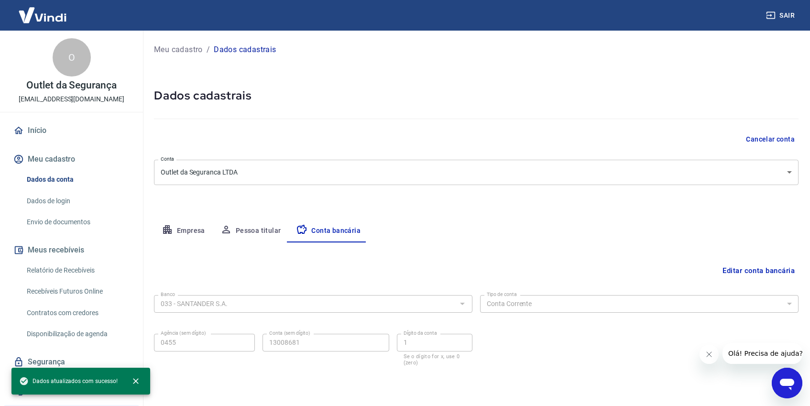
click at [75, 219] on link "Envio de documentos" at bounding box center [77, 222] width 109 height 20
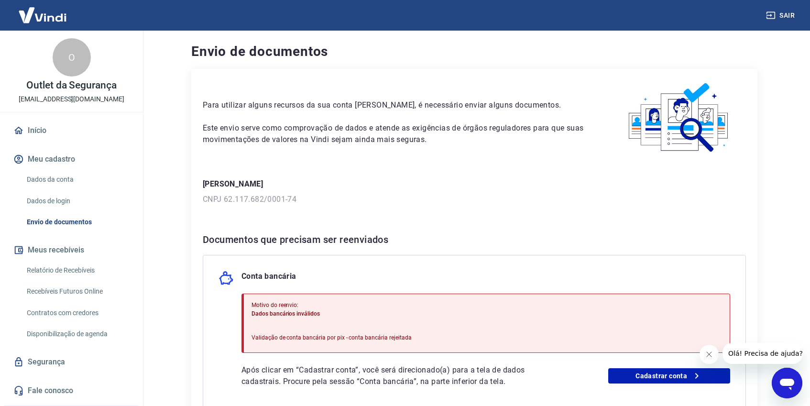
click at [232, 200] on p "CNPJ 62.117.682/0001-74" at bounding box center [474, 199] width 543 height 11
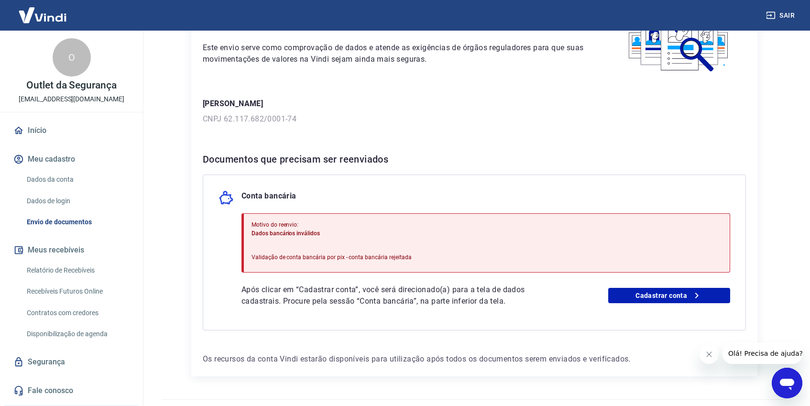
scroll to position [103, 0]
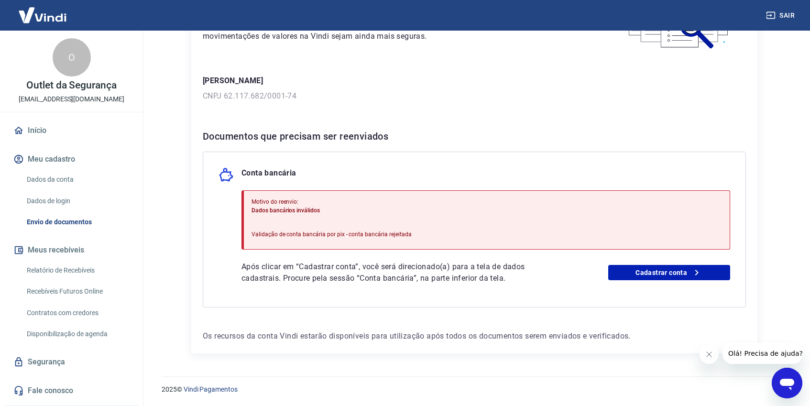
click at [391, 235] on p "Validação de conta bancária por pix - conta bancária rejeitada" at bounding box center [332, 234] width 160 height 9
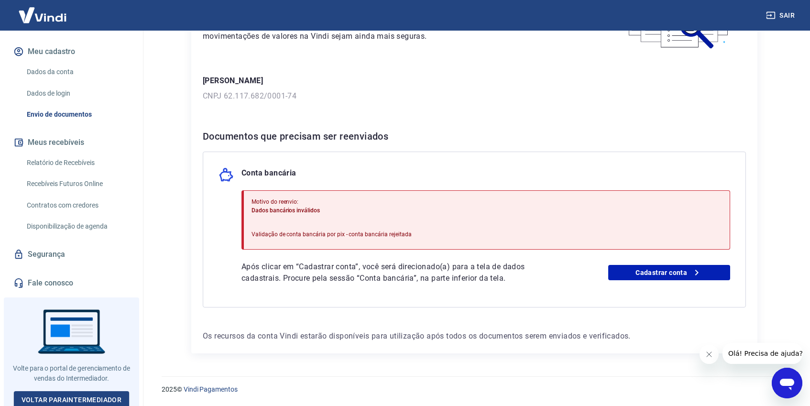
scroll to position [110, 0]
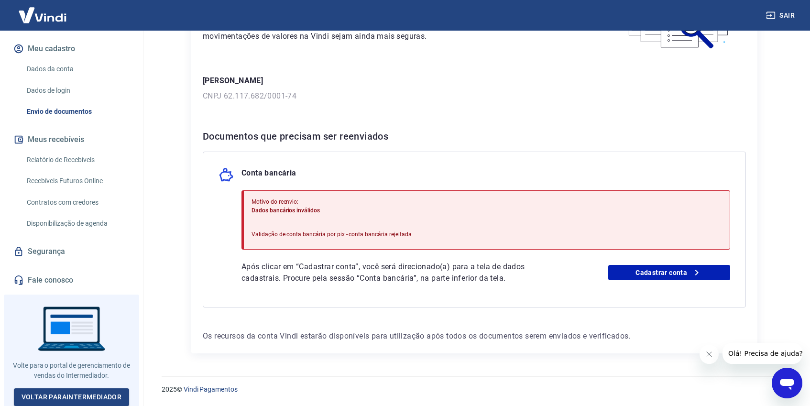
click at [770, 350] on span "Olá! Precisa de ajuda?" at bounding box center [765, 354] width 75 height 8
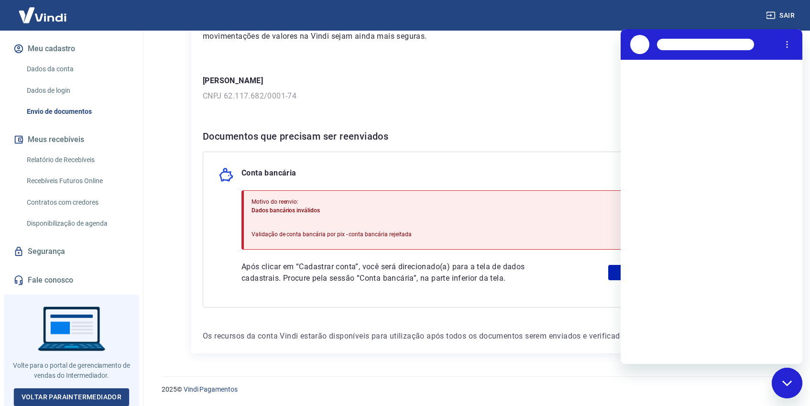
scroll to position [0, 0]
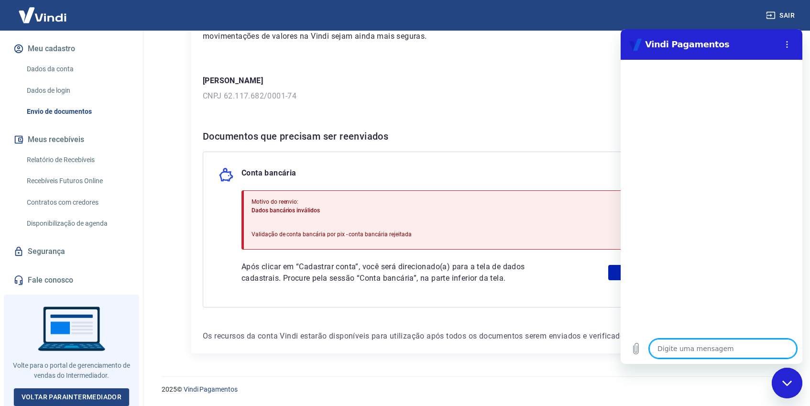
type textarea "d"
type textarea "x"
type textarea "di"
type textarea "x"
type textarea "dif"
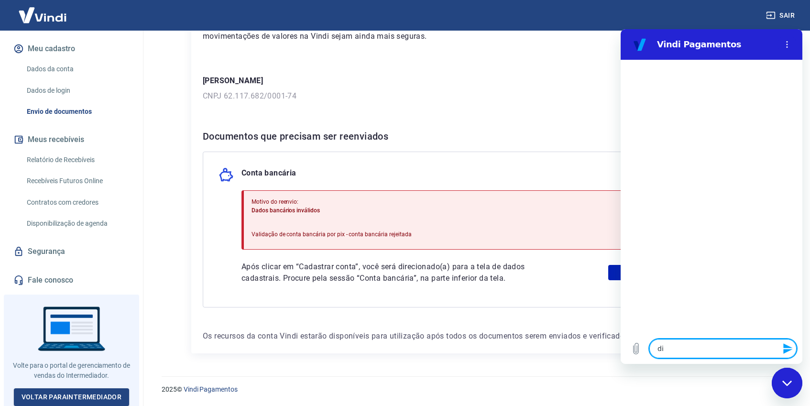
type textarea "x"
type textarea "difi"
type textarea "x"
type textarea "dific"
type textarea "x"
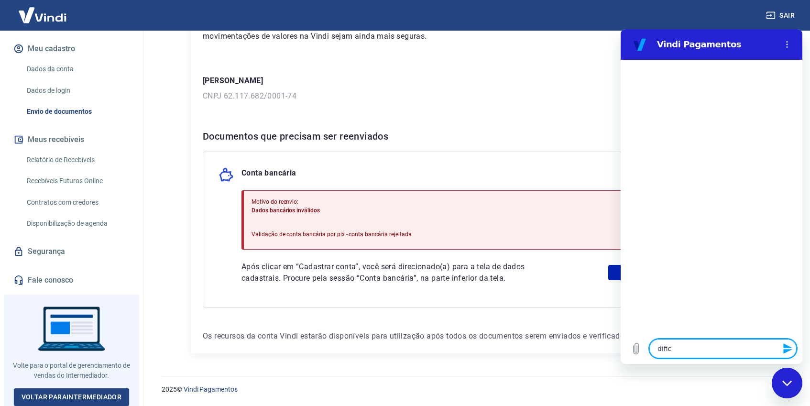
type textarea "dificu"
type textarea "x"
type textarea "dificuk"
type textarea "x"
type textarea "dificukd"
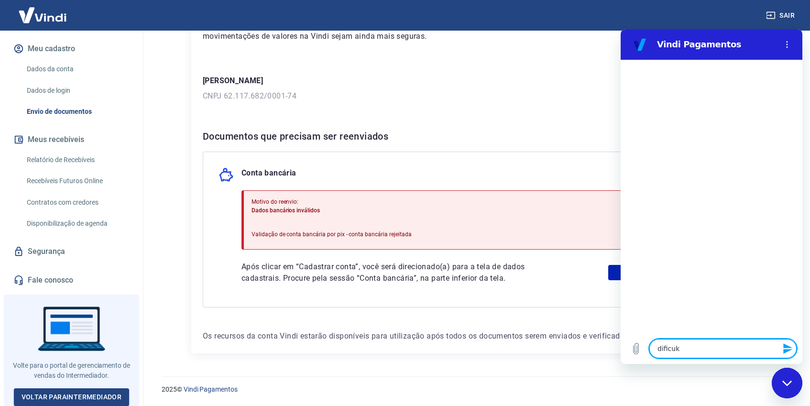
type textarea "x"
type textarea "dificukda"
type textarea "x"
type textarea "dificukdad"
type textarea "x"
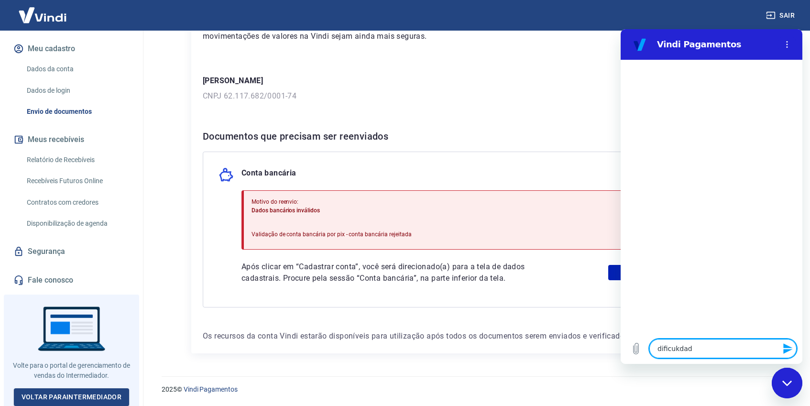
type textarea "dificukdade"
type textarea "x"
type textarea "dificukdad"
type textarea "x"
type textarea "dificukda"
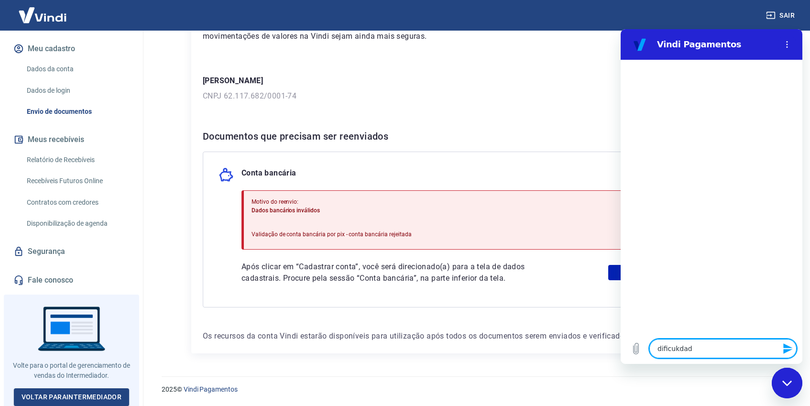
type textarea "x"
type textarea "dificukd"
type textarea "x"
type textarea "dificuk"
type textarea "x"
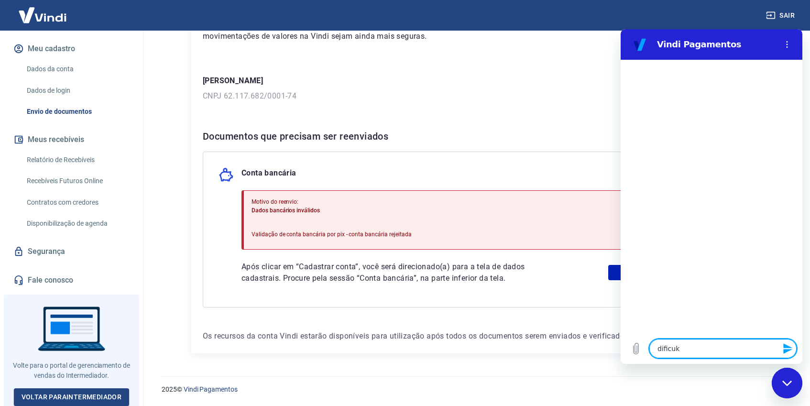
type textarea "dificu"
type textarea "x"
type textarea "dificul"
type textarea "x"
type textarea "dificuld"
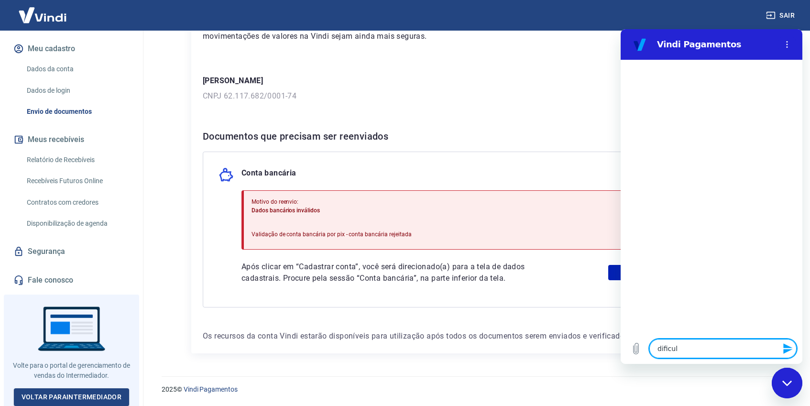
type textarea "x"
type textarea "dificulda"
type textarea "x"
type textarea "dificuldad"
type textarea "x"
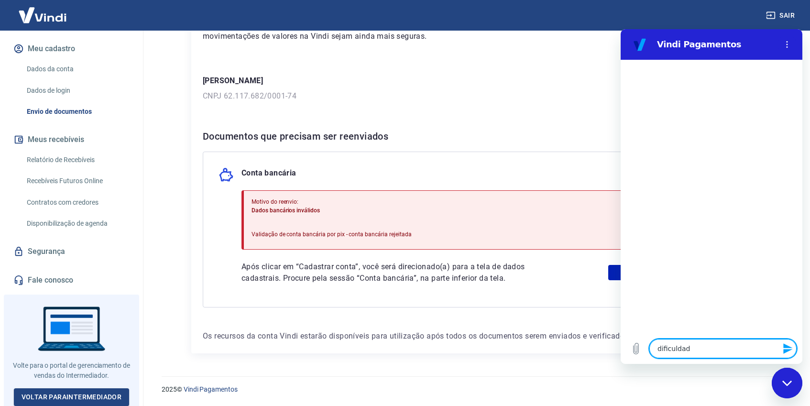
type textarea "dificuldade"
type textarea "x"
type textarea "dificuldades"
type textarea "x"
type textarea "dificuldades"
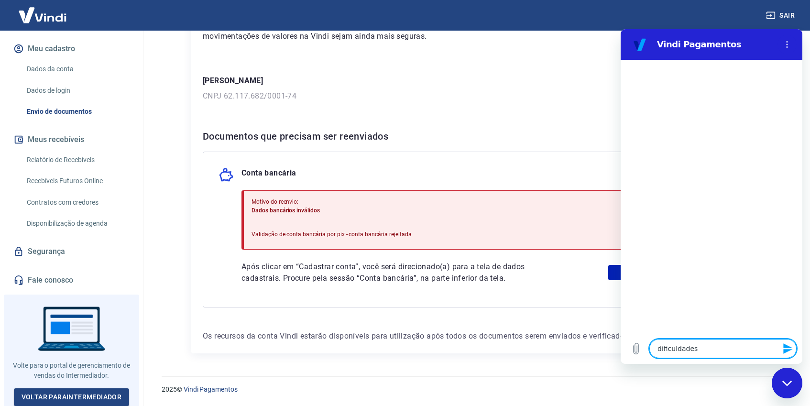
type textarea "x"
type textarea "dificuldades c"
type textarea "x"
type textarea "dificuldades ca"
type textarea "x"
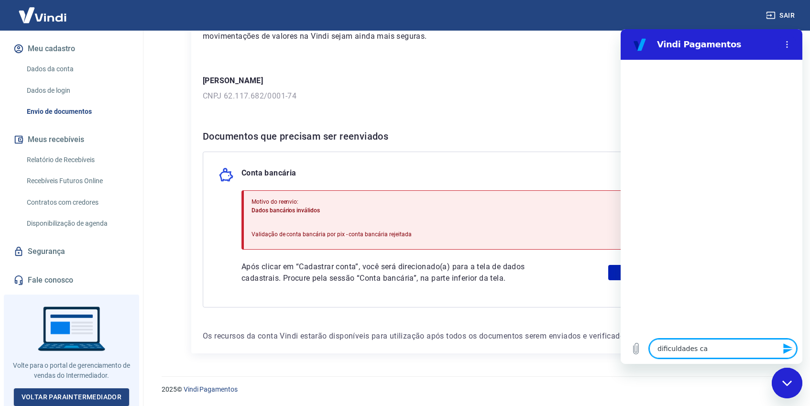
type textarea "dificuldades cad"
type textarea "x"
type textarea "dificuldades cada"
type textarea "x"
type textarea "dificuldades cadas"
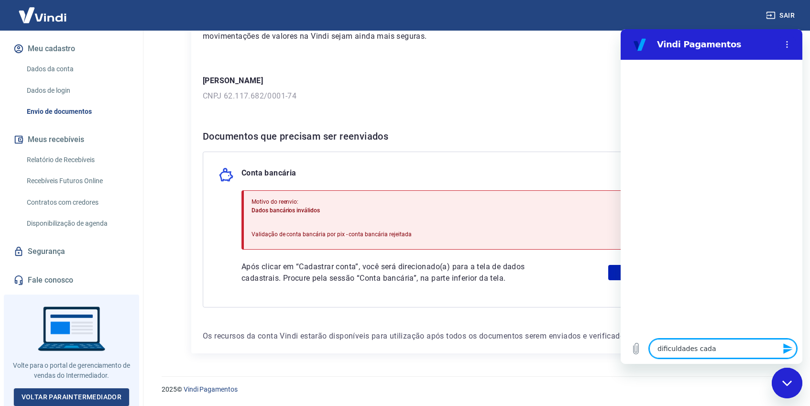
type textarea "x"
type textarea "dificuldades cadast"
type textarea "x"
type textarea "dificuldades cadastr"
type textarea "x"
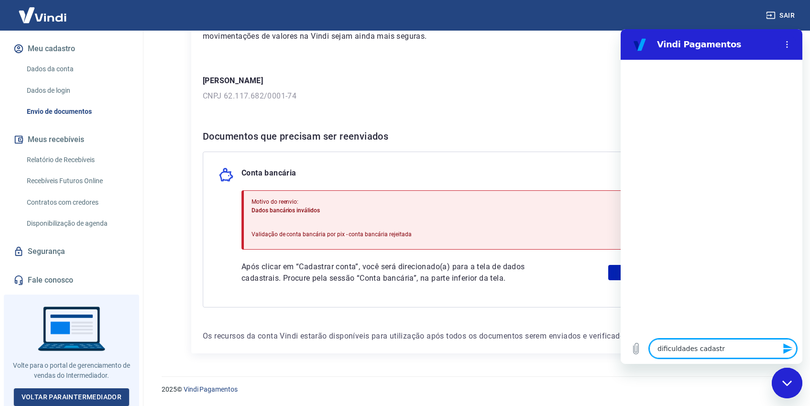
type textarea "dificuldades cadastro"
type textarea "x"
type textarea "dificuldades cadastro"
type textarea "x"
type textarea "dificuldades cadastro c"
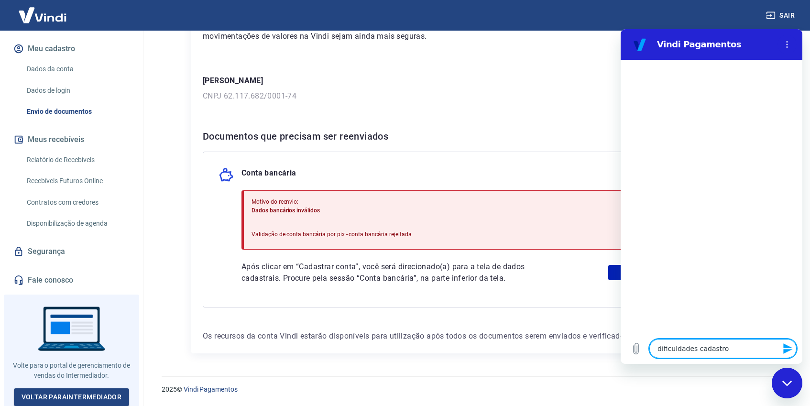
type textarea "x"
type textarea "dificuldades cadastro co"
type textarea "x"
type textarea "dificuldades cadastro con"
type textarea "x"
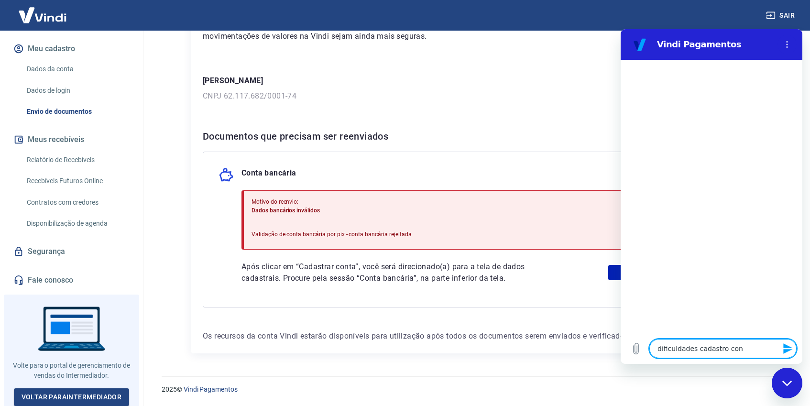
type textarea "dificuldades cadastro cont"
type textarea "x"
type textarea "dificuldades cadastro conta"
type textarea "x"
type textarea "dificuldades cadastro conta"
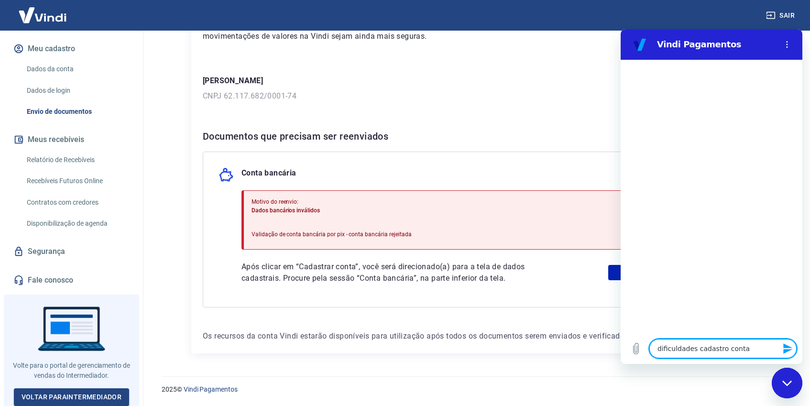
type textarea "x"
type textarea "dificuldades cadastro conta b"
type textarea "x"
type textarea "dificuldades cadastro conta ba"
type textarea "x"
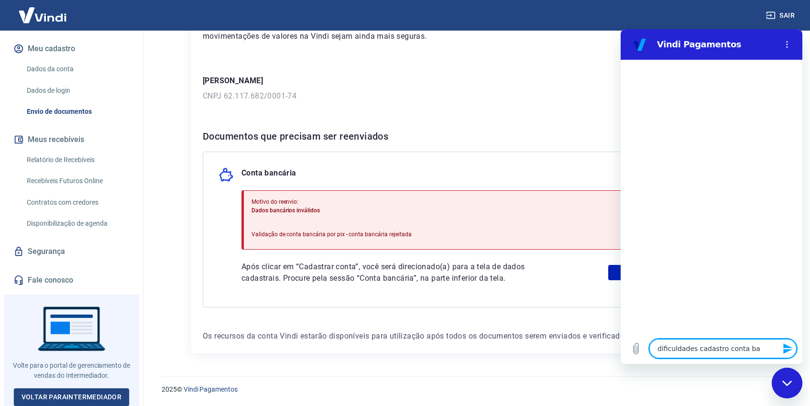
type textarea "dificuldades cadastro conta ban"
type textarea "x"
type textarea "dificuldades cadastro conta banc"
type textarea "x"
type textarea "dificuldades cadastro conta banc'"
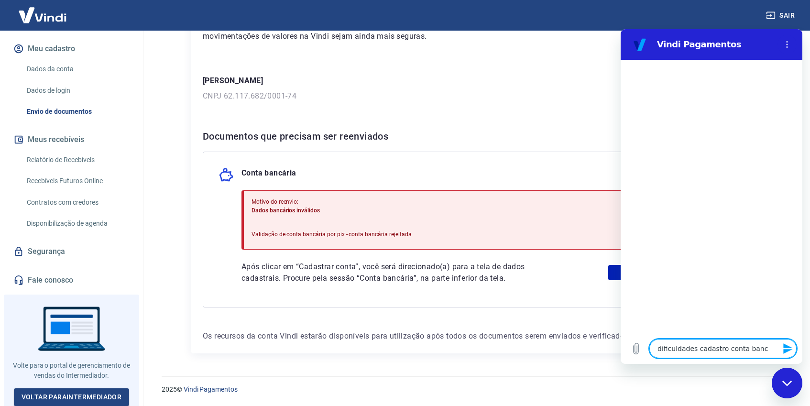
type textarea "x"
type textarea "dificuldades cadastro conta bancá"
type textarea "x"
type textarea "dificuldades cadastro conta bancár"
type textarea "x"
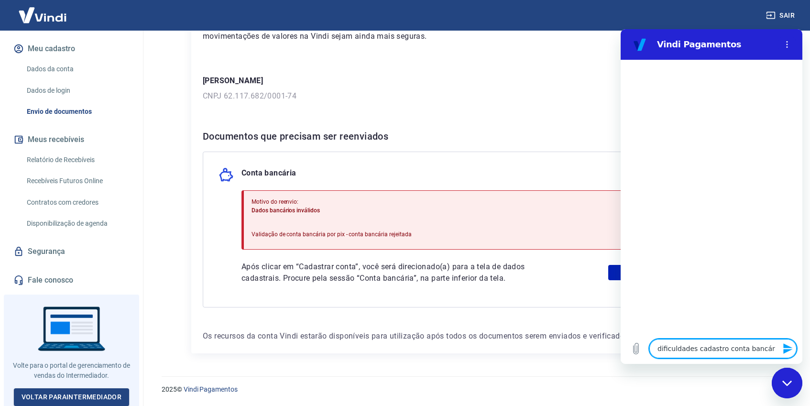
type textarea "dificuldades cadastro conta bancári"
type textarea "x"
type textarea "dificuldades cadastro conta bancária"
type textarea "x"
type textarea "dificuldades cadastro conta bancária"
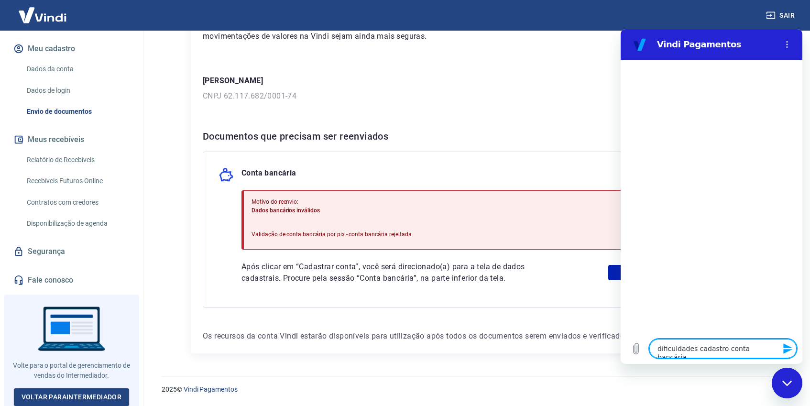
click at [787, 345] on icon "Enviar mensagem" at bounding box center [787, 348] width 9 height 11
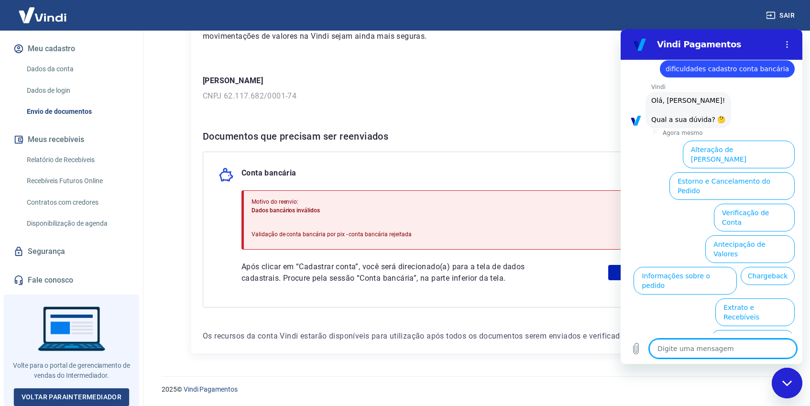
scroll to position [22, 0]
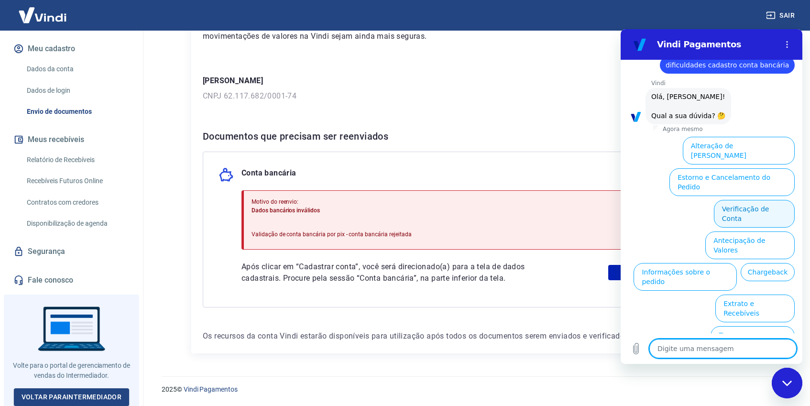
click at [754, 200] on button "Verificação de Conta" at bounding box center [754, 214] width 81 height 28
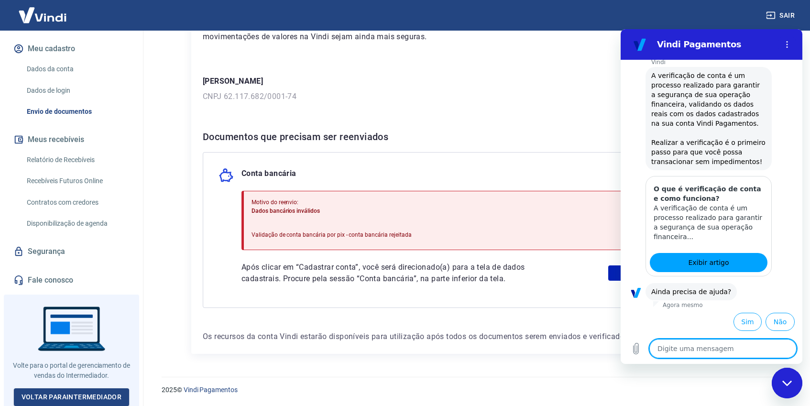
scroll to position [112, 0]
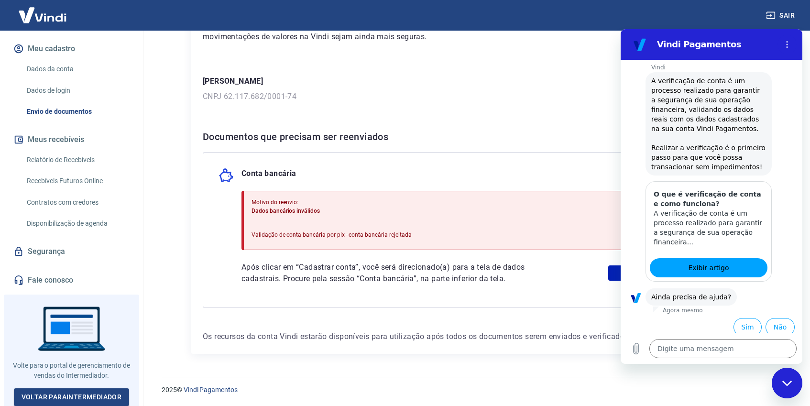
click at [716, 202] on h3 "O que é verificação de conta e como funciona?" at bounding box center [709, 198] width 110 height 19
click at [747, 322] on button "Sim" at bounding box center [748, 327] width 28 height 18
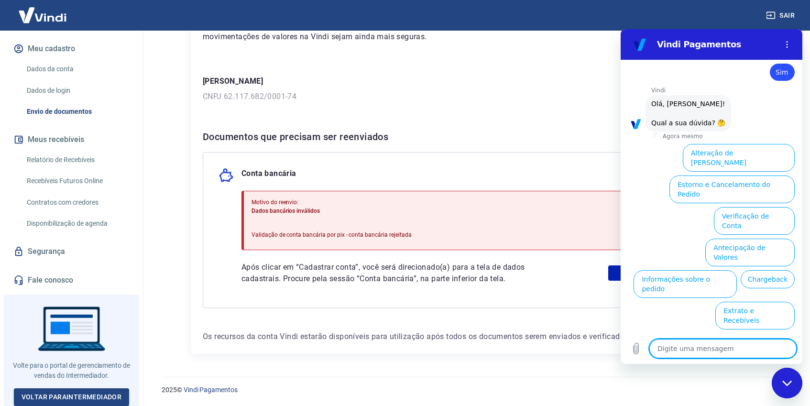
scroll to position [367, 0]
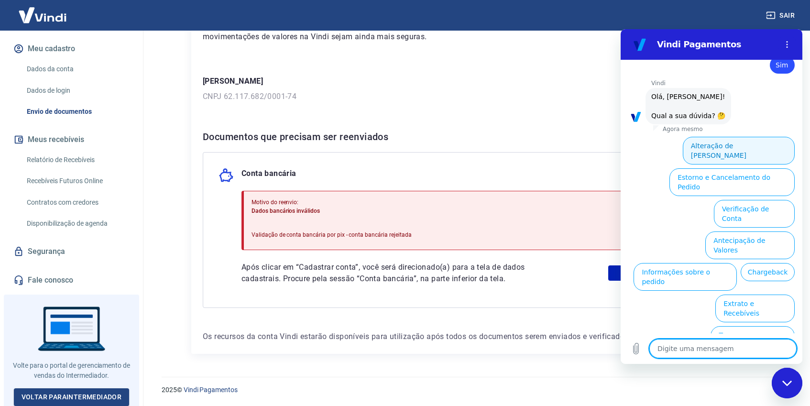
click at [730, 147] on button "Alteração de [PERSON_NAME]" at bounding box center [739, 151] width 112 height 28
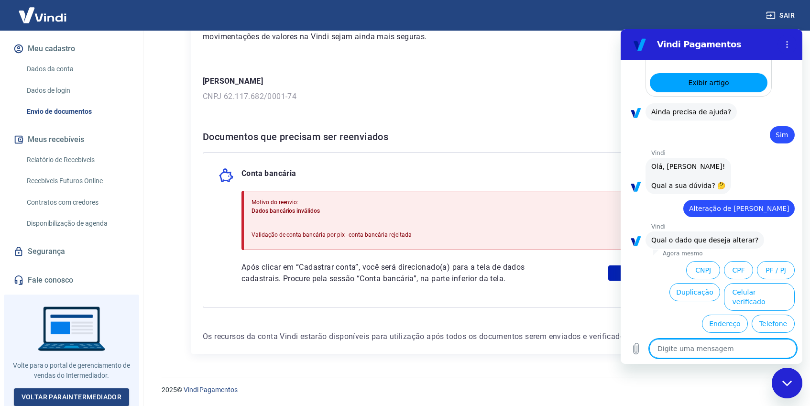
scroll to position [333, 0]
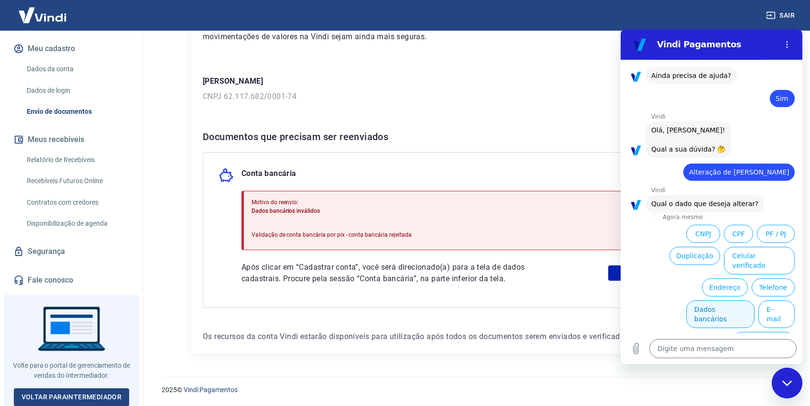
click at [719, 300] on button "Dados bancários" at bounding box center [720, 314] width 68 height 28
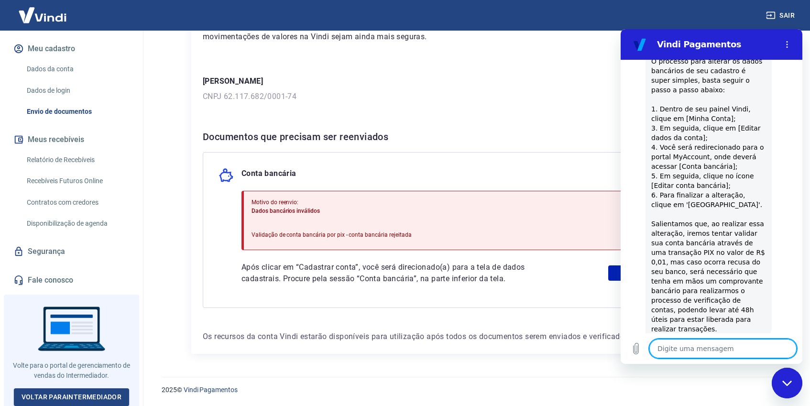
scroll to position [576, 0]
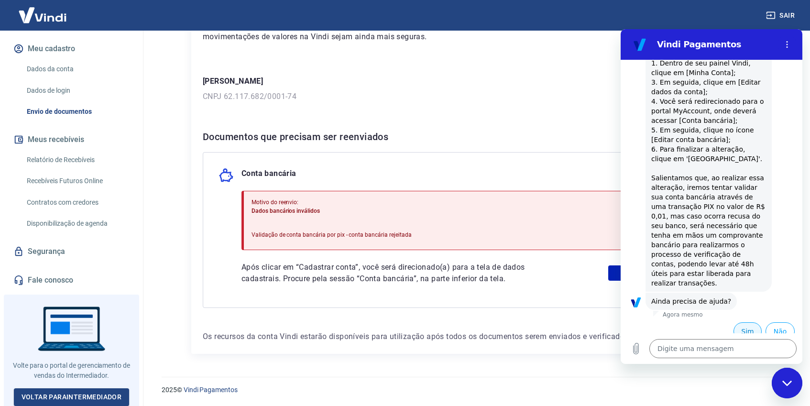
click at [748, 322] on button "Sim" at bounding box center [748, 331] width 28 height 18
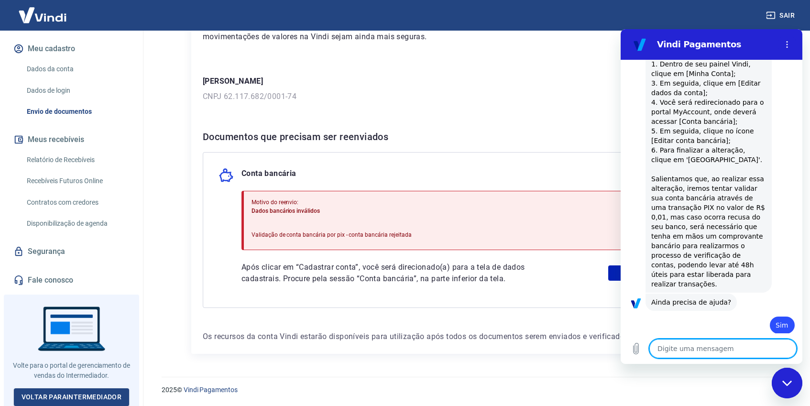
scroll to position [577, 0]
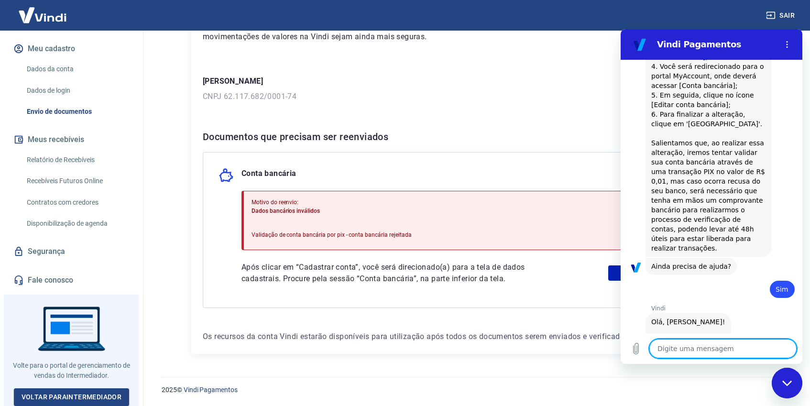
type textarea "x"
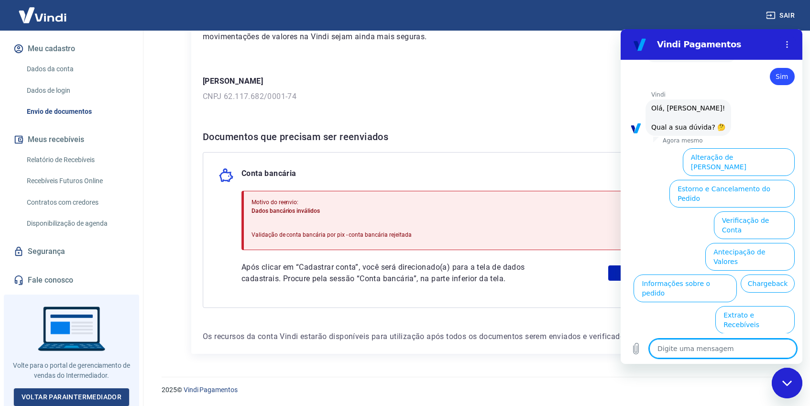
scroll to position [826, 0]
type textarea "q"
type textarea "x"
type textarea "qu"
type textarea "x"
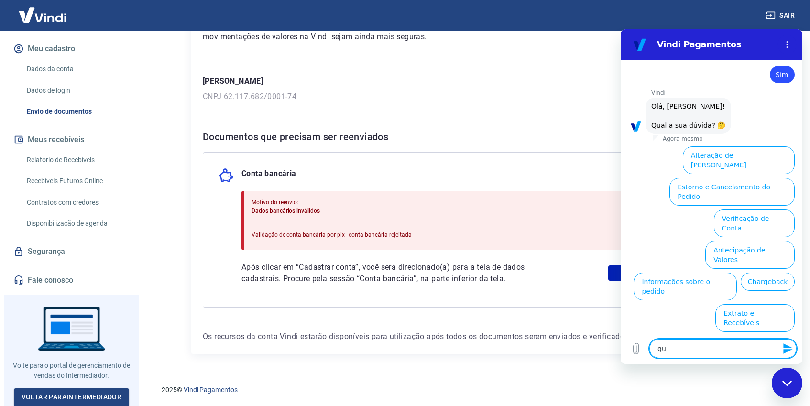
type textarea "que"
type textarea "x"
type textarea "quer"
type textarea "x"
type textarea "quero"
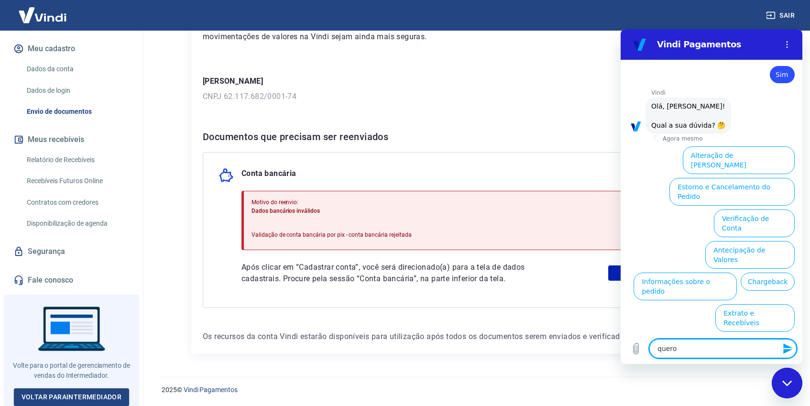
type textarea "x"
type textarea "quero"
type textarea "x"
type textarea "quero f"
type textarea "x"
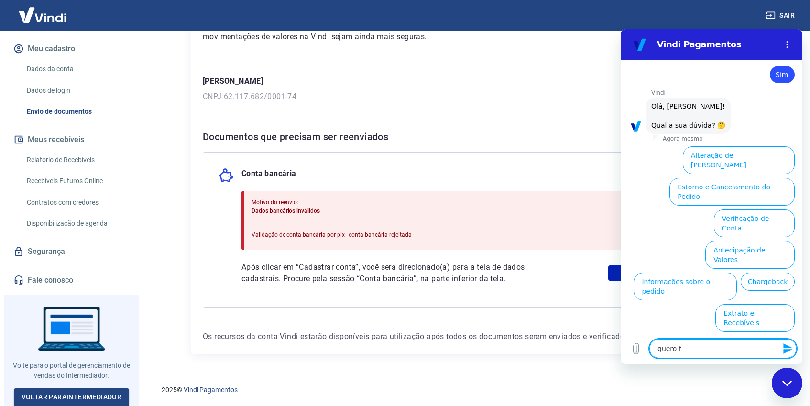
type textarea "quero fa"
type textarea "x"
type textarea "quero fal"
type textarea "x"
type textarea "quero fala"
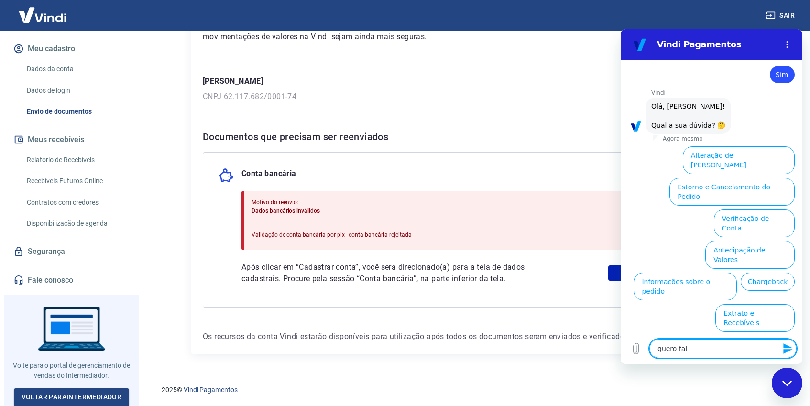
type textarea "x"
type textarea "quero falar"
type textarea "x"
type textarea "quero falar"
type textarea "x"
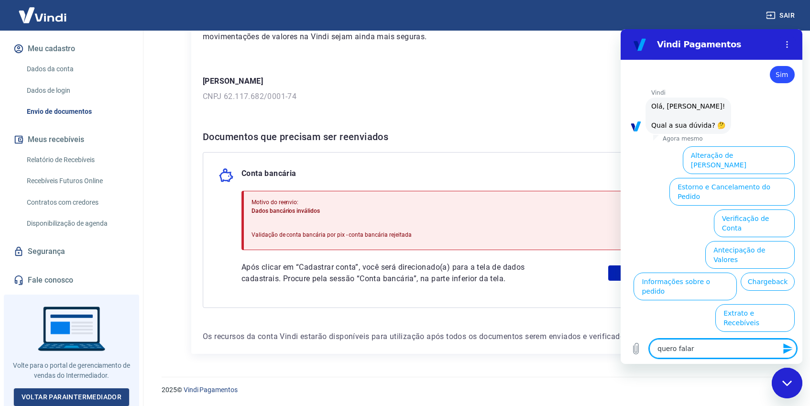
type textarea "quero falar c"
type textarea "x"
type textarea "quero falar co"
type textarea "x"
type textarea "quero falar com"
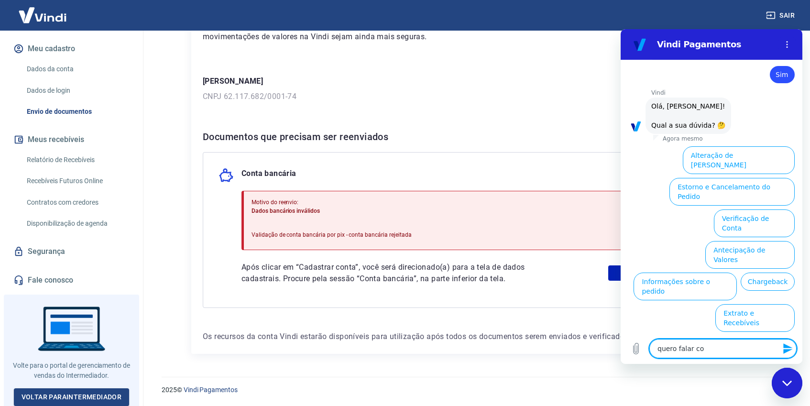
type textarea "x"
type textarea "quero falar com"
type textarea "x"
type textarea "quero falar com a"
type textarea "x"
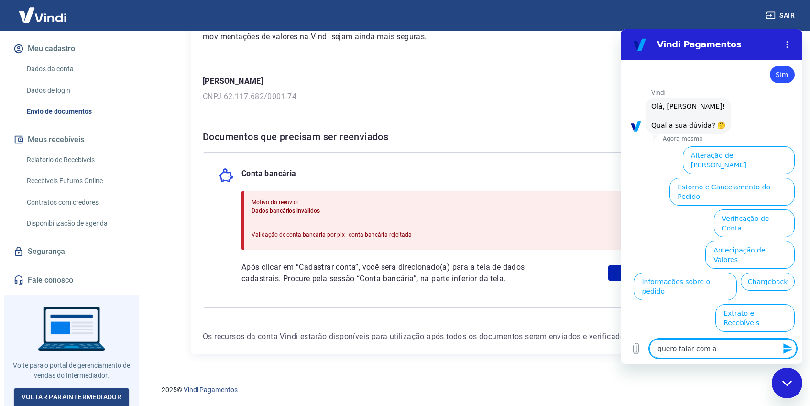
type textarea "quero falar com al"
type textarea "x"
type textarea "quero falar com alg"
type textarea "x"
type textarea "quero falar com algu"
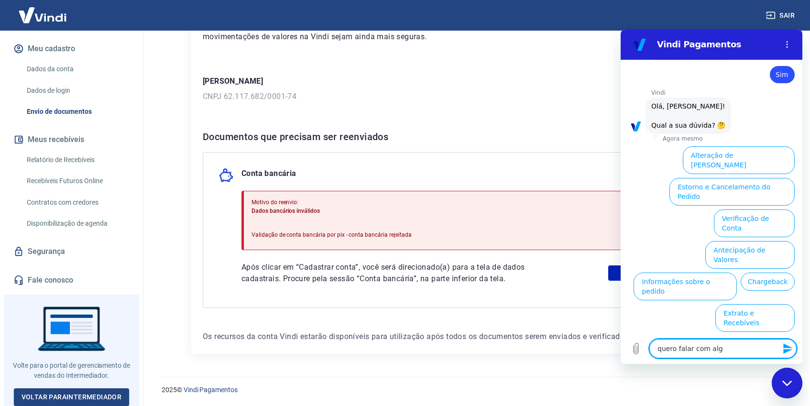
type textarea "x"
type textarea "quero falar com algu'"
type textarea "x"
type textarea "quero falar com algué"
type textarea "x"
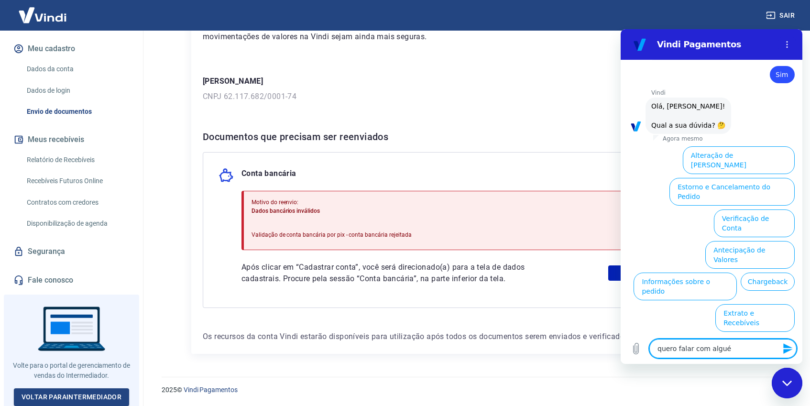
type textarea "quero falar com alguém"
type textarea "x"
type textarea "quero falar com alguém"
click at [787, 342] on button "Enviar mensagem" at bounding box center [787, 348] width 19 height 19
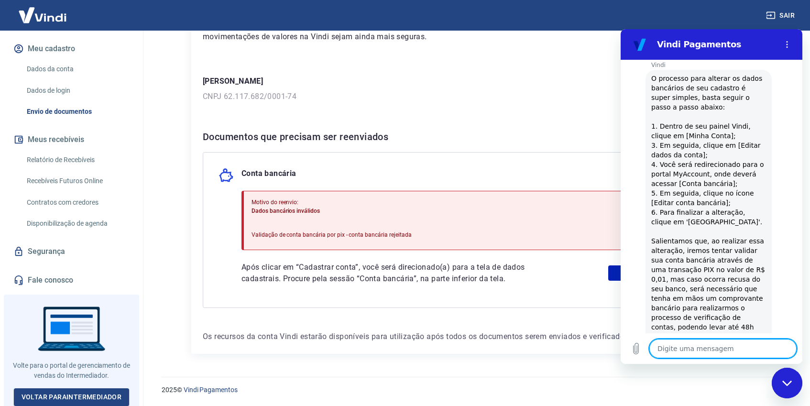
scroll to position [702, 0]
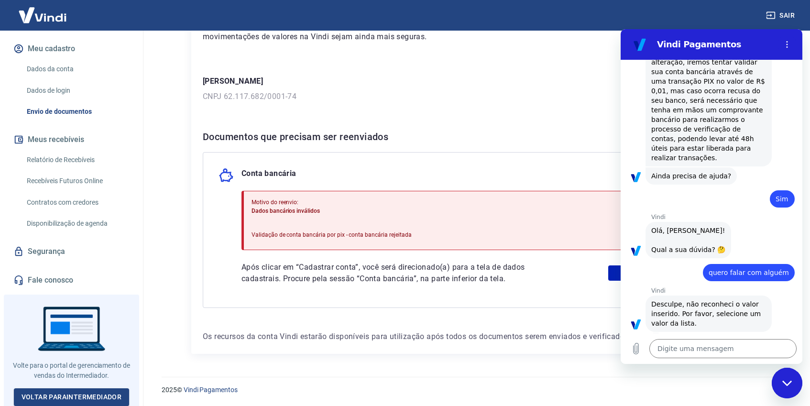
click at [789, 391] on div "Fechar janela de mensagens" at bounding box center [787, 383] width 29 height 29
type textarea "x"
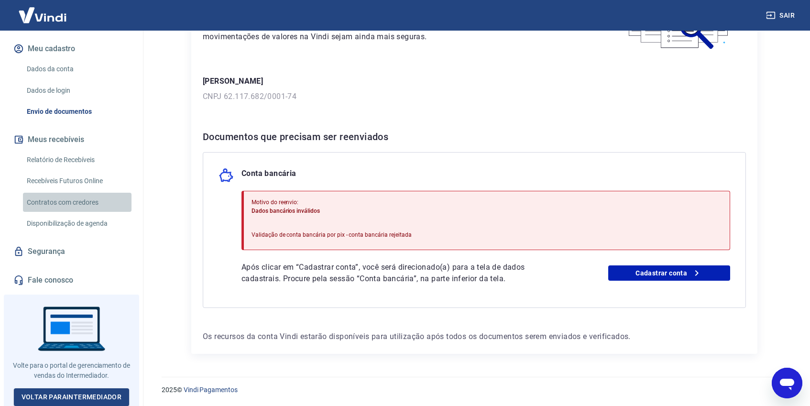
click at [88, 200] on link "Contratos com credores" at bounding box center [77, 203] width 109 height 20
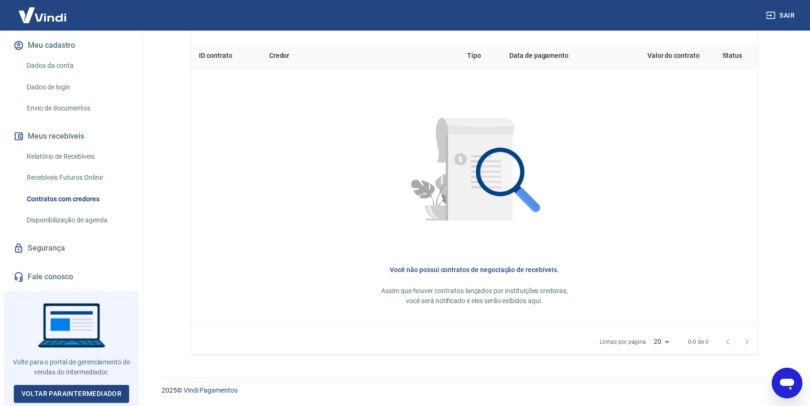
scroll to position [381, 0]
click at [88, 389] on link "Voltar para Intermediador" at bounding box center [72, 394] width 116 height 18
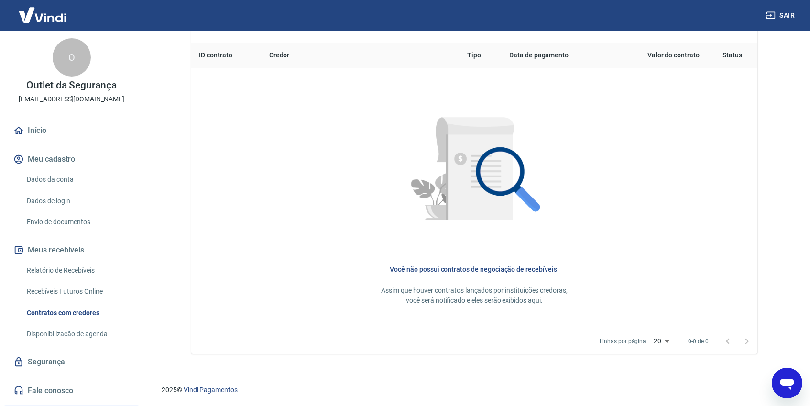
scroll to position [376, 0]
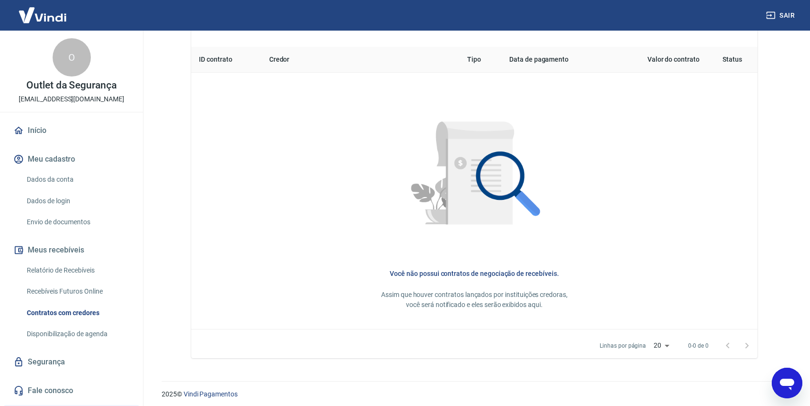
click at [67, 223] on link "Envio de documentos" at bounding box center [77, 222] width 109 height 20
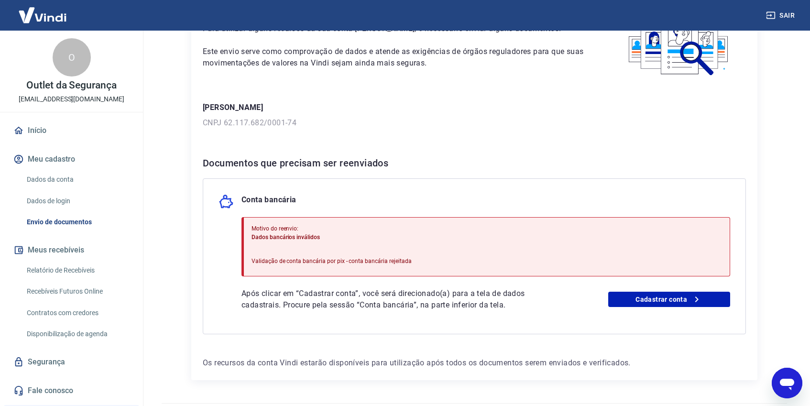
scroll to position [103, 0]
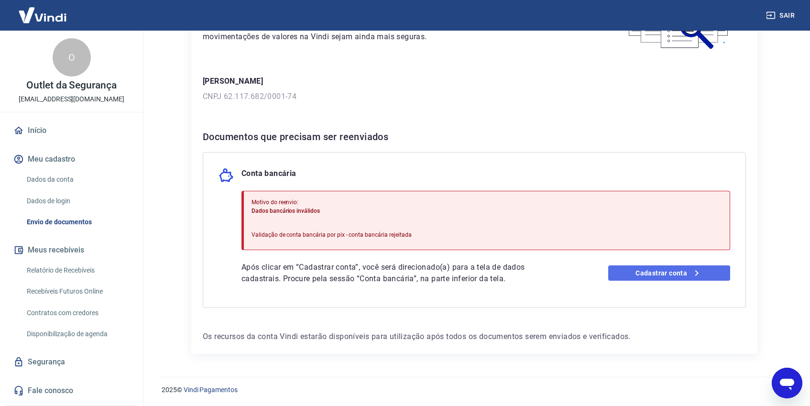
click at [620, 279] on link "Cadastrar conta" at bounding box center [669, 272] width 122 height 15
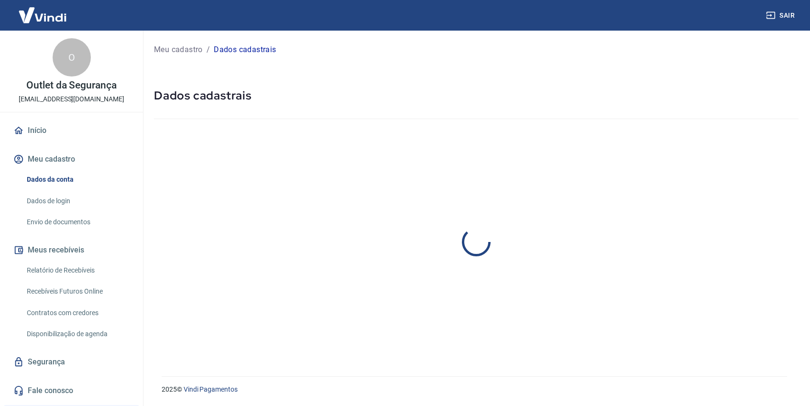
select select "SP"
select select "business"
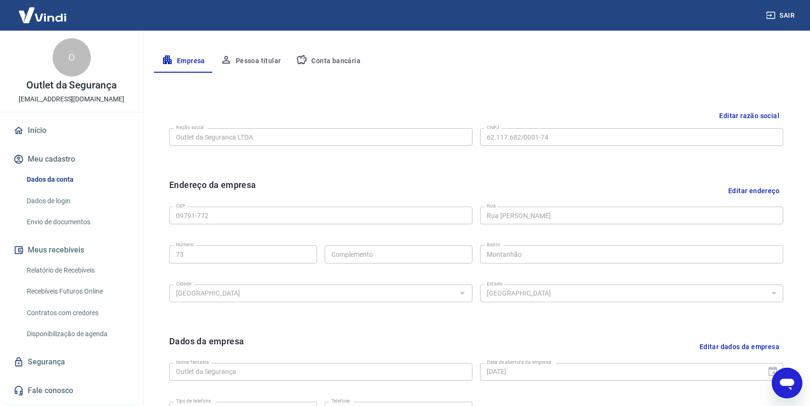
scroll to position [145, 0]
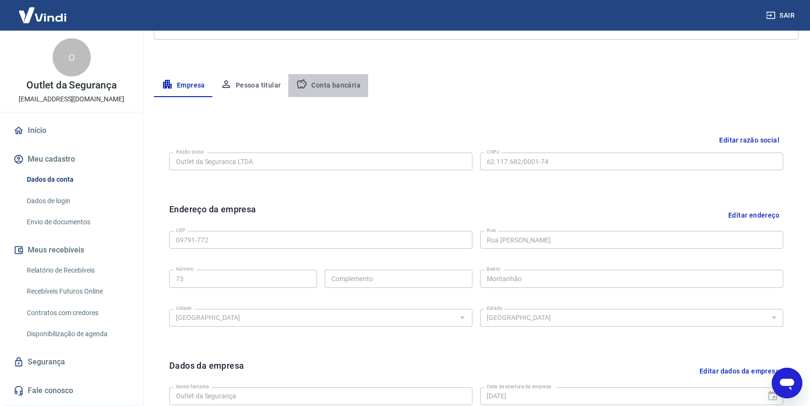
click at [334, 82] on button "Conta bancária" at bounding box center [328, 85] width 80 height 23
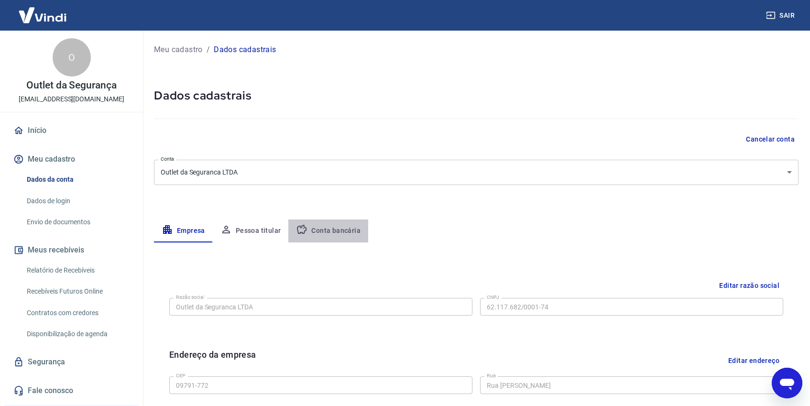
select select "1"
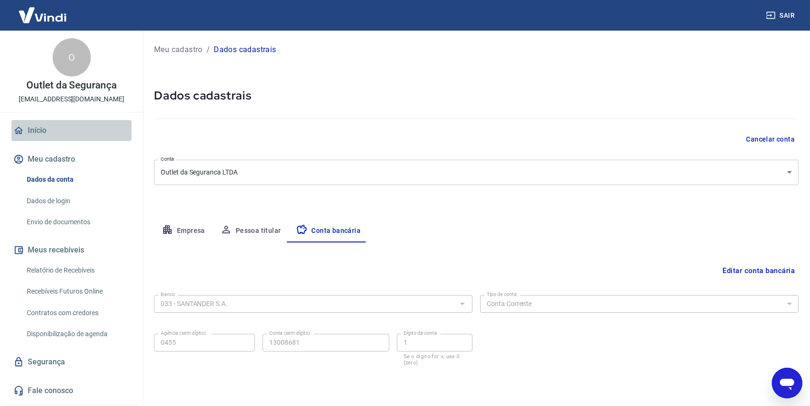
click at [44, 130] on link "Início" at bounding box center [71, 130] width 120 height 21
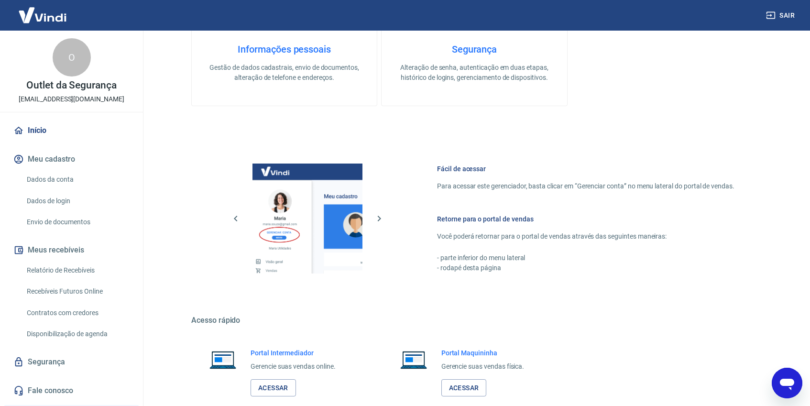
scroll to position [439, 0]
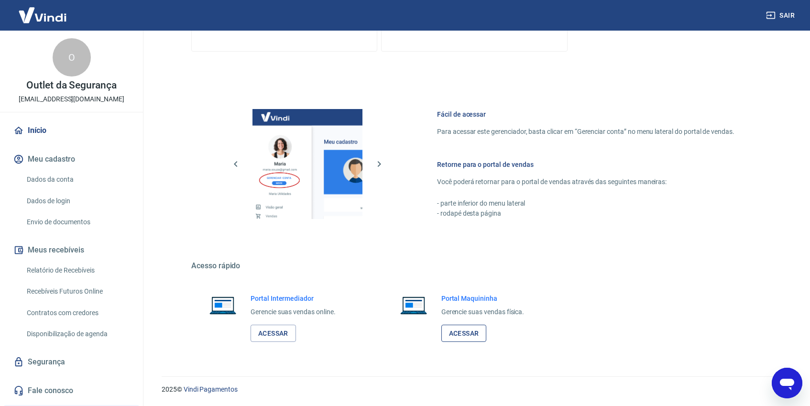
click at [474, 335] on link "Acessar" at bounding box center [463, 334] width 45 height 18
click at [272, 334] on link "Acessar" at bounding box center [273, 334] width 45 height 18
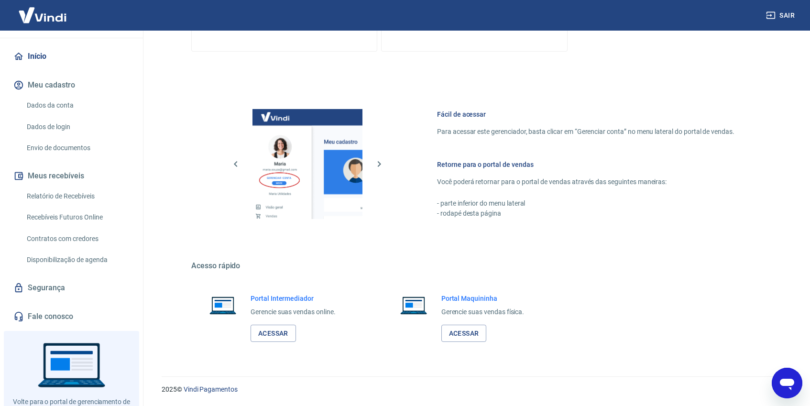
scroll to position [114, 0]
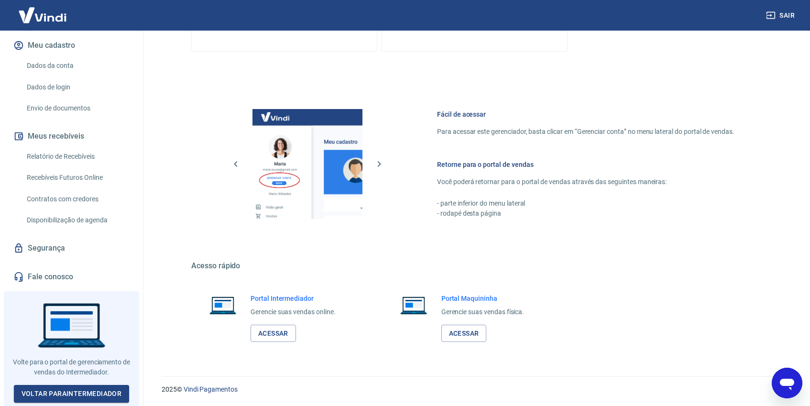
click at [68, 245] on link "Segurança" at bounding box center [71, 248] width 120 height 21
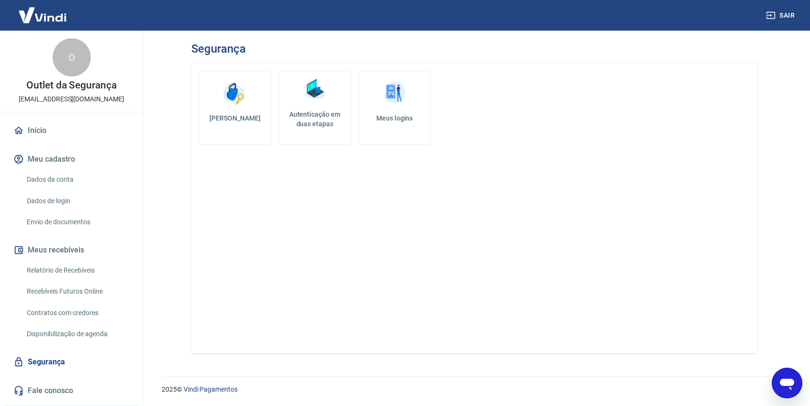
click at [75, 83] on p "Outlet da Segurança" at bounding box center [71, 85] width 90 height 10
click at [64, 51] on div "O" at bounding box center [72, 57] width 38 height 38
click at [40, 129] on link "Início" at bounding box center [71, 130] width 120 height 21
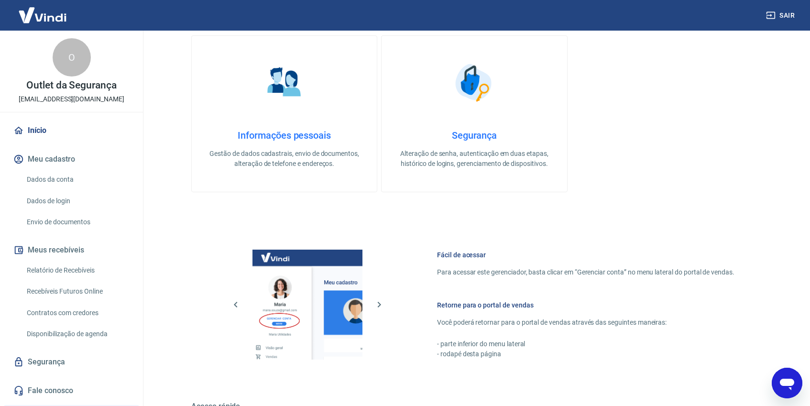
scroll to position [319, 0]
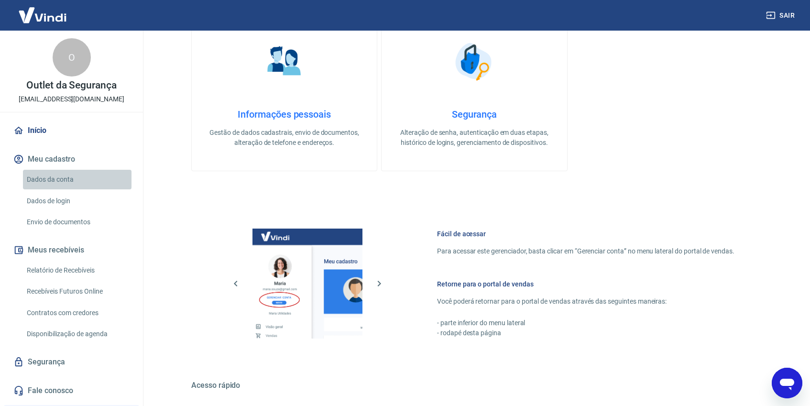
click at [73, 181] on link "Dados da conta" at bounding box center [77, 180] width 109 height 20
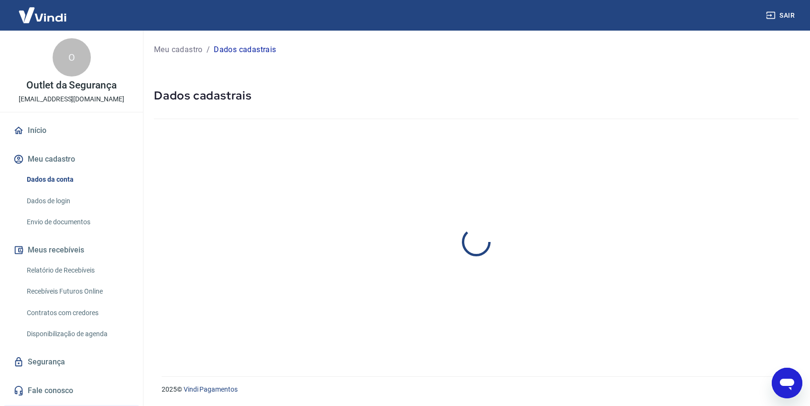
select select "SP"
select select "business"
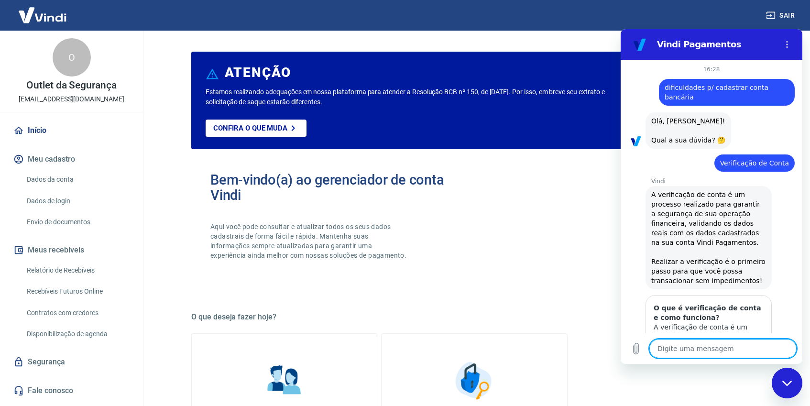
scroll to position [359, 0]
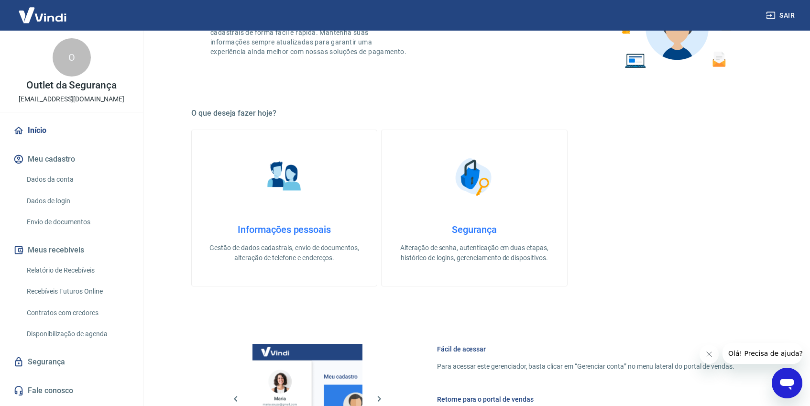
scroll to position [252, 0]
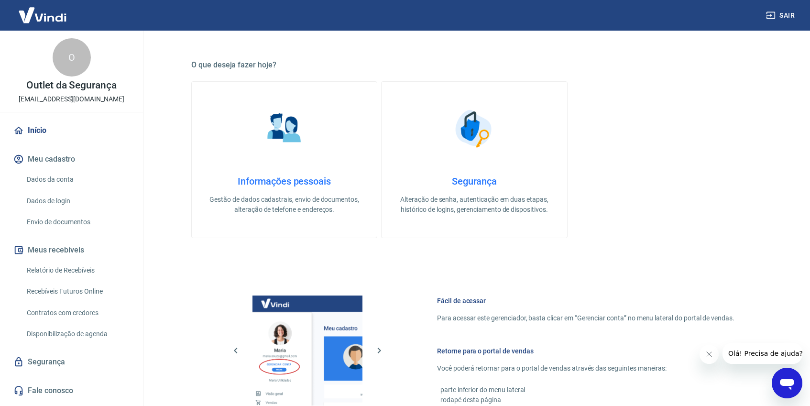
click at [44, 360] on link "Segurança" at bounding box center [71, 361] width 120 height 21
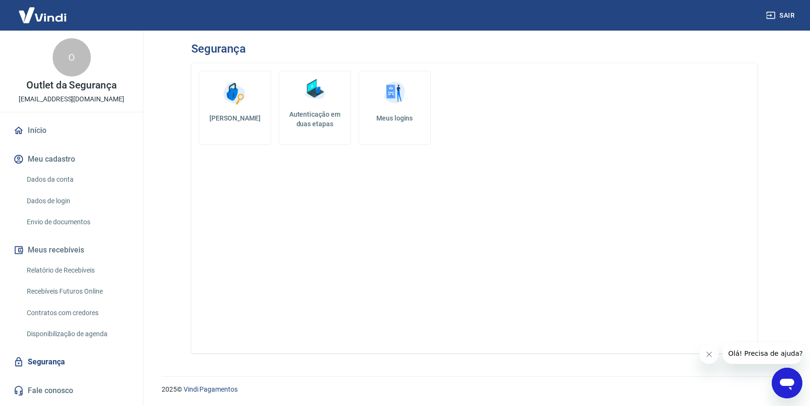
click at [54, 176] on link "Dados da conta" at bounding box center [77, 180] width 109 height 20
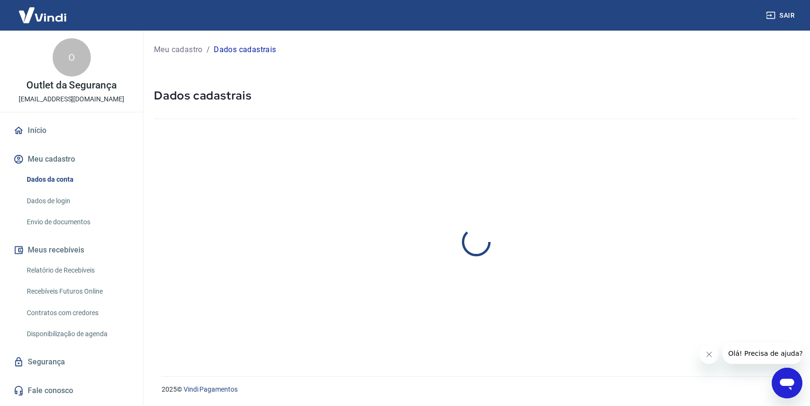
select select "SP"
select select "business"
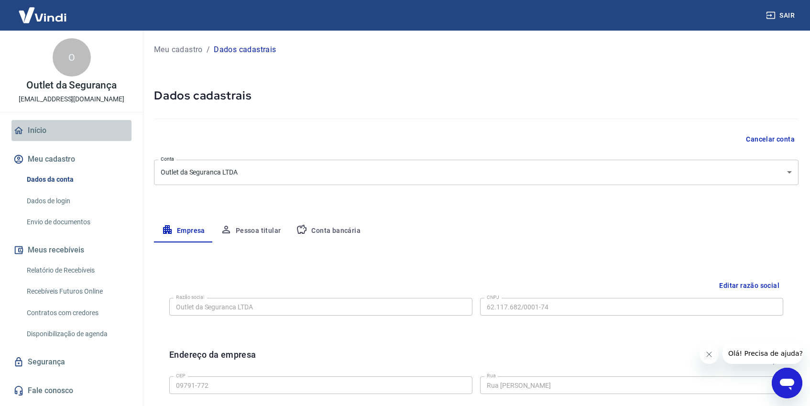
click at [32, 131] on link "Início" at bounding box center [71, 130] width 120 height 21
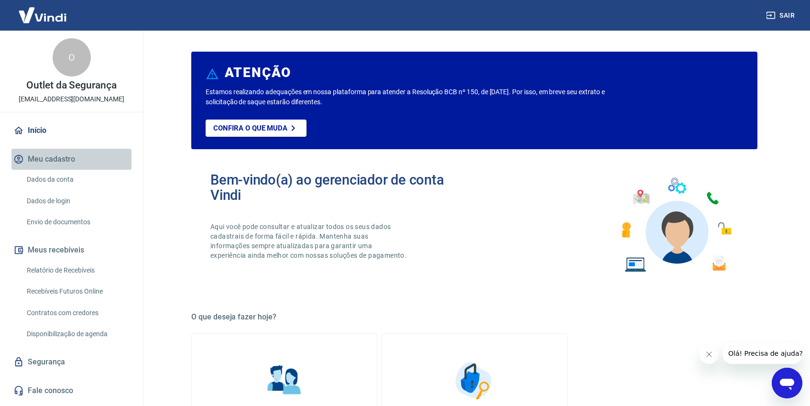
click at [53, 159] on button "Meu cadastro" at bounding box center [71, 159] width 120 height 21
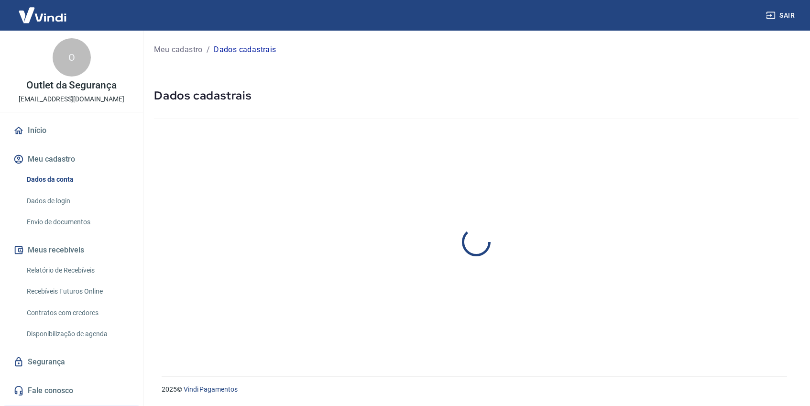
select select "SP"
select select "business"
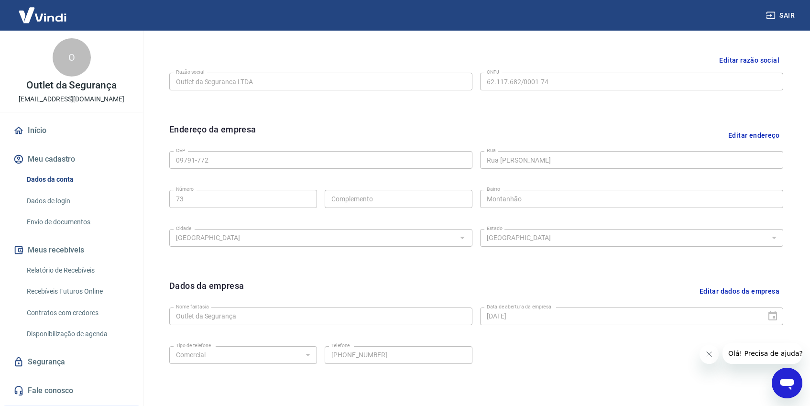
scroll to position [284, 0]
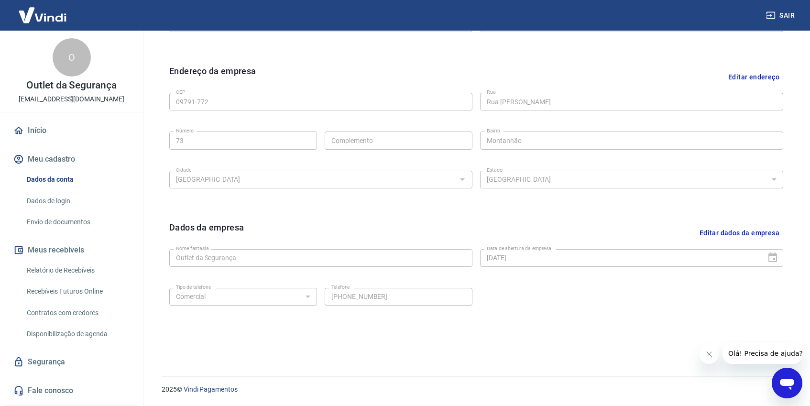
click at [67, 220] on link "Envio de documentos" at bounding box center [77, 222] width 109 height 20
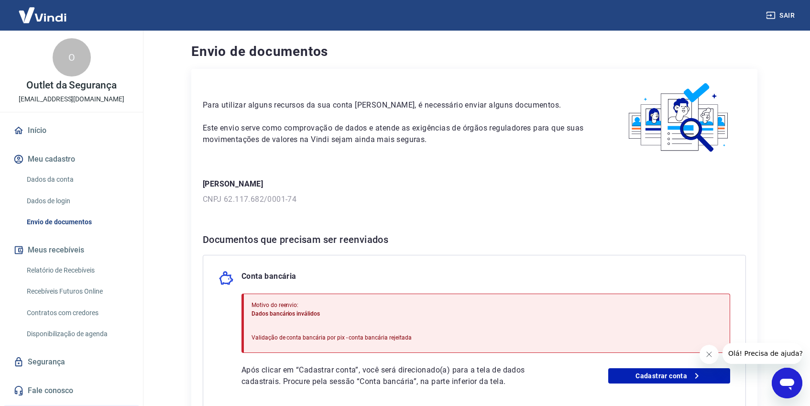
click at [48, 386] on link "Fale conosco" at bounding box center [71, 390] width 120 height 21
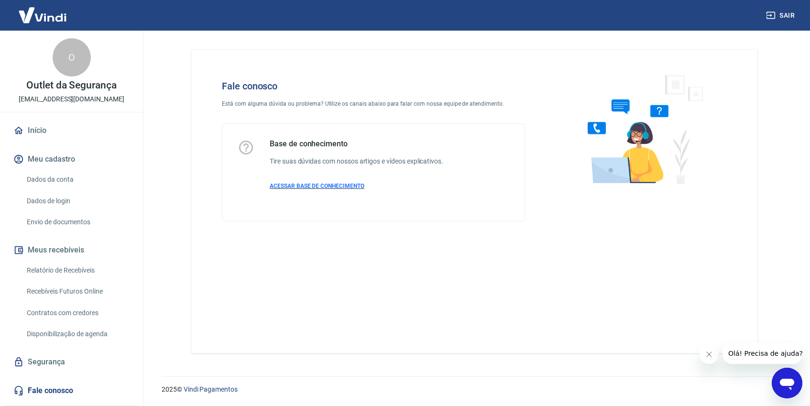
click at [335, 186] on span "ACESSAR BASE DE CONHECIMENTO" at bounding box center [317, 186] width 95 height 7
click at [250, 148] on icon at bounding box center [246, 147] width 17 height 17
click at [340, 187] on span "ACESSAR BASE DE CONHECIMENTO" at bounding box center [317, 186] width 95 height 7
